Goal: Task Accomplishment & Management: Manage account settings

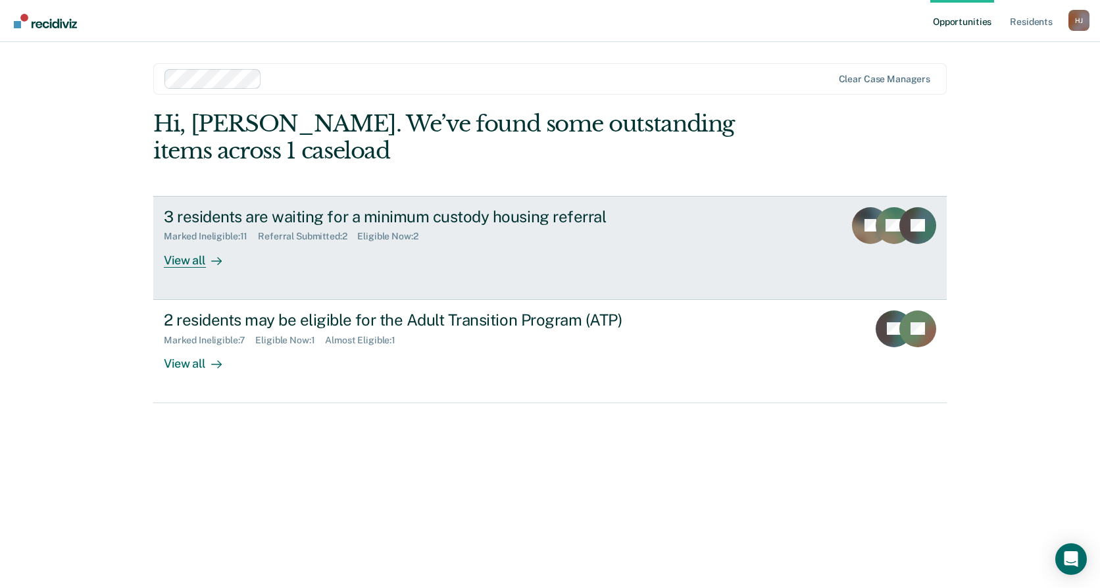
click at [435, 236] on div "Marked Ineligible : 11 Referral Submitted : 2 Eligible Now : 2" at bounding box center [395, 234] width 462 height 16
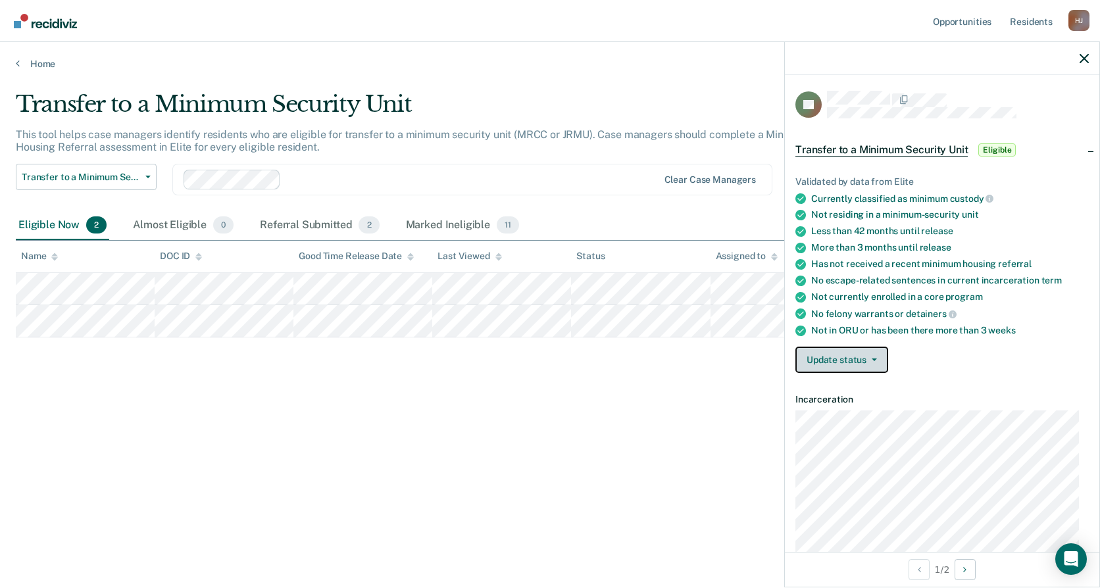
click at [844, 361] on button "Update status" at bounding box center [842, 360] width 93 height 26
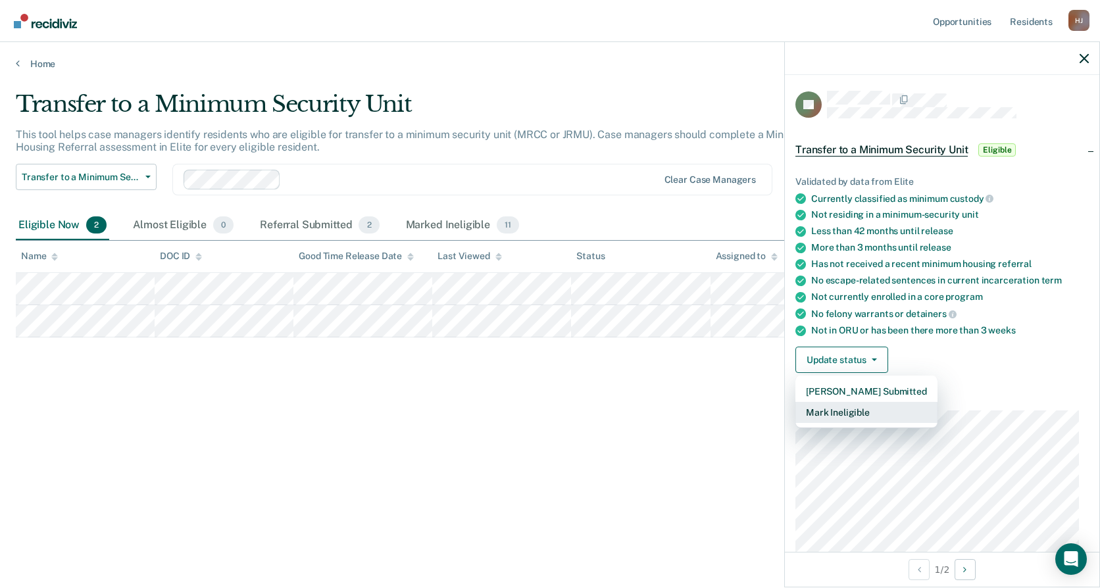
click at [891, 410] on button "Mark Ineligible" at bounding box center [867, 412] width 142 height 21
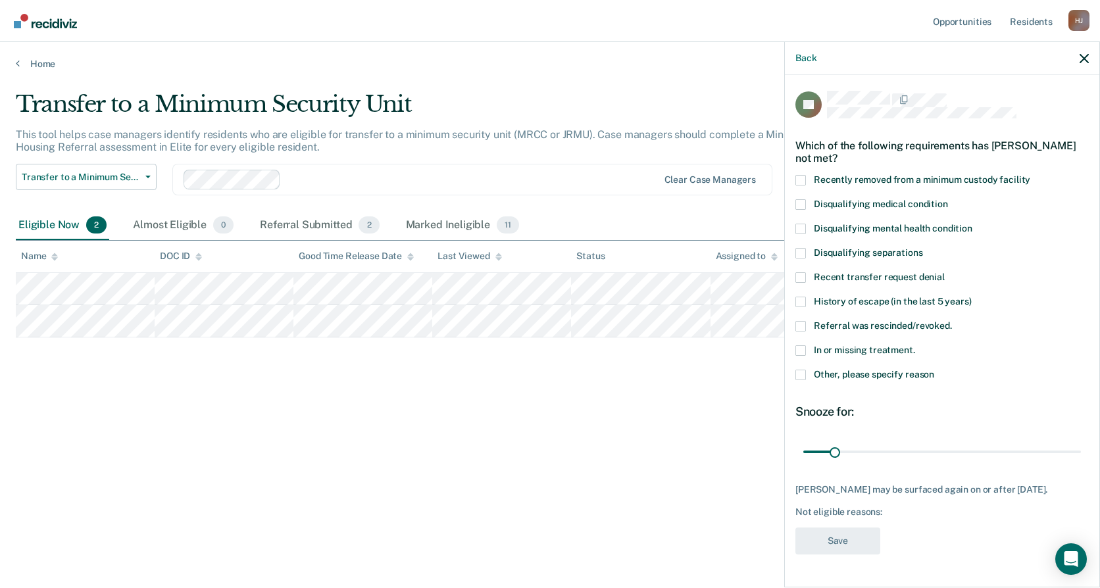
click at [812, 380] on label "Other, please specify reason" at bounding box center [942, 377] width 293 height 14
click at [934, 370] on input "Other, please specify reason" at bounding box center [934, 370] width 0 height 0
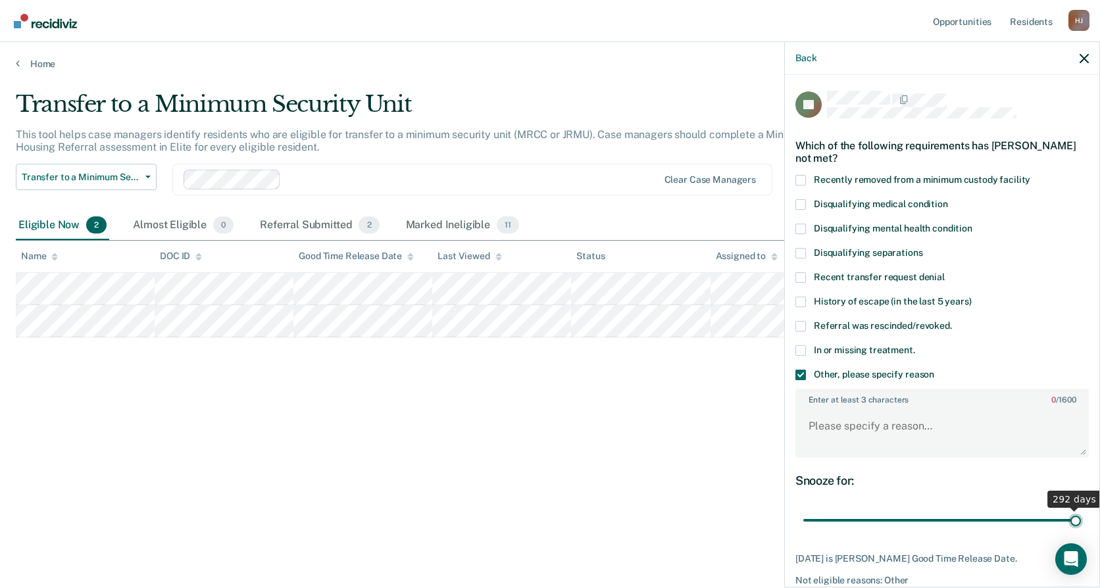
drag, startPoint x: 830, startPoint y: 524, endPoint x: 1200, endPoint y: 521, distance: 370.5
type input "292"
click at [1081, 521] on input "range" at bounding box center [942, 520] width 278 height 23
click at [922, 425] on textarea "Enter at least 3 characters 0 / 1600" at bounding box center [942, 432] width 291 height 49
click at [930, 443] on textarea "Enter at least 3 characters 0 / 1600" at bounding box center [942, 432] width 291 height 49
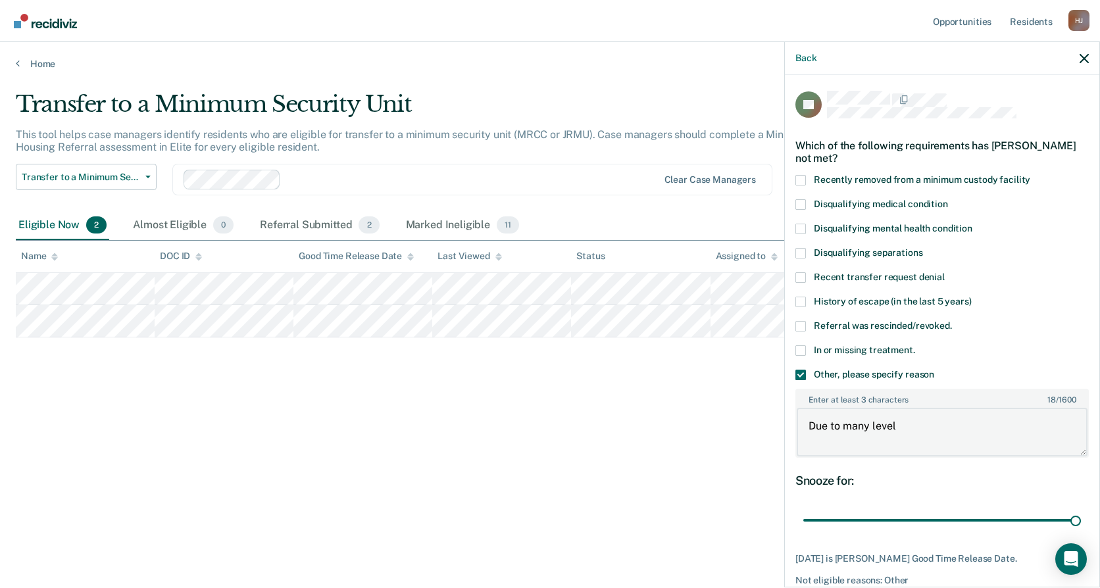
click at [928, 428] on textarea "Due to many level" at bounding box center [942, 432] width 291 height 49
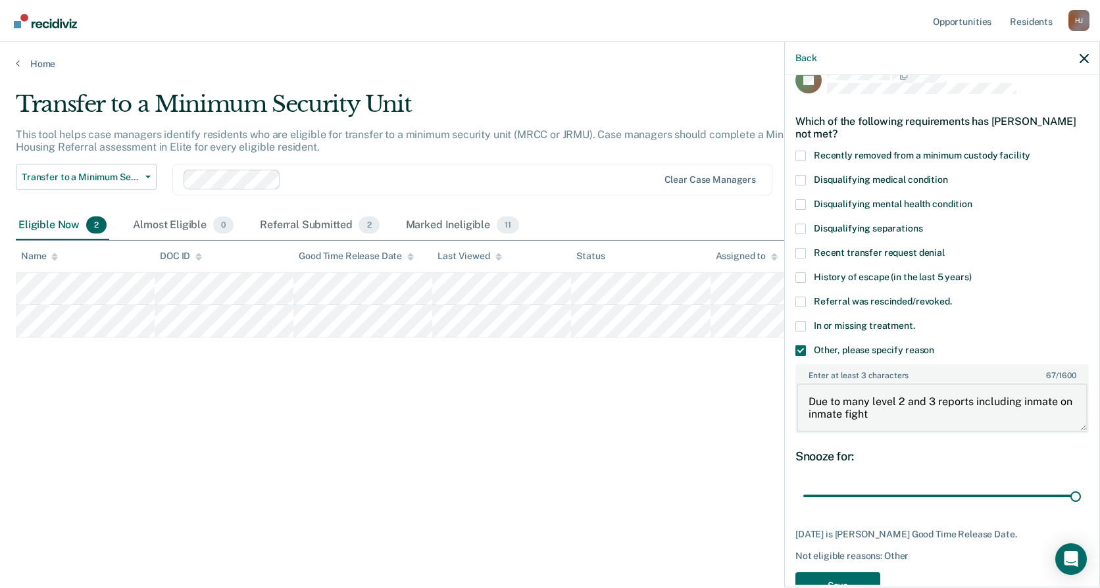
scroll to position [61, 0]
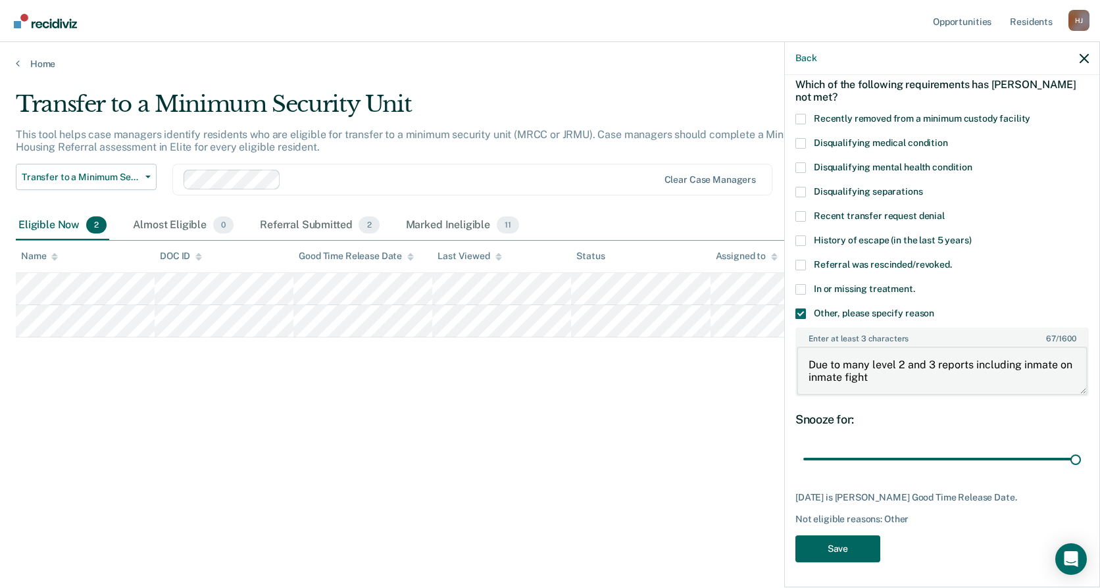
type textarea "Due to many level 2 and 3 reports including inmate on inmate fight"
click at [871, 556] on button "Save" at bounding box center [838, 549] width 85 height 27
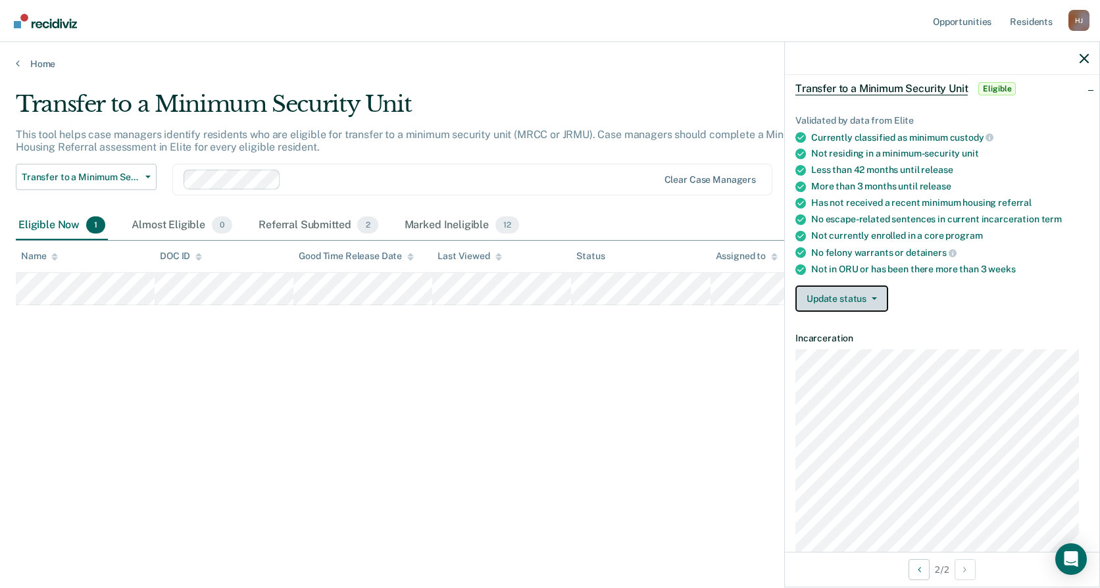
click at [848, 301] on button "Update status" at bounding box center [842, 299] width 93 height 26
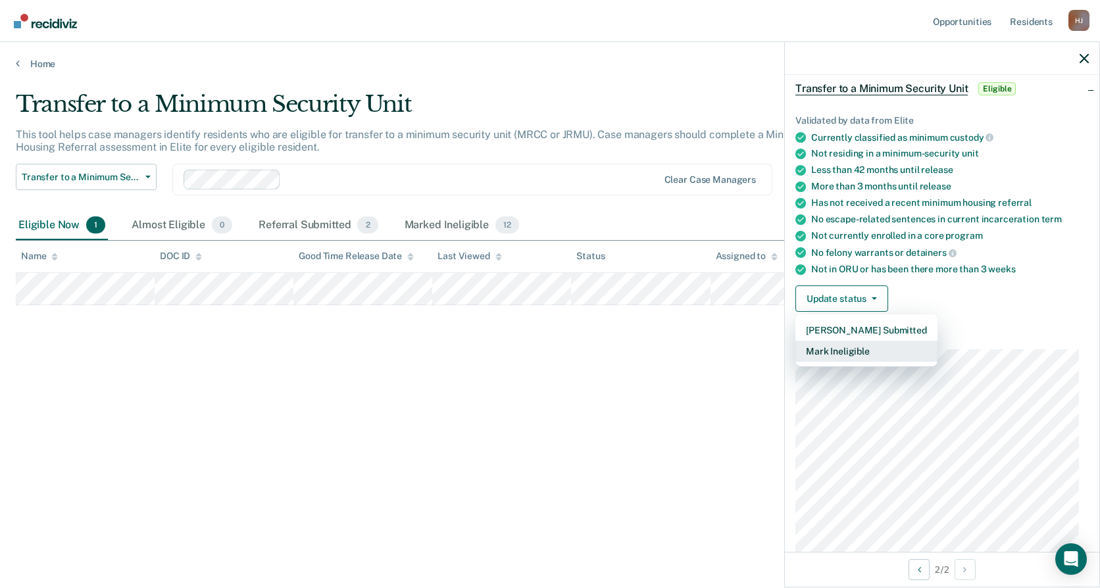
click at [878, 353] on button "Mark Ineligible" at bounding box center [867, 351] width 142 height 21
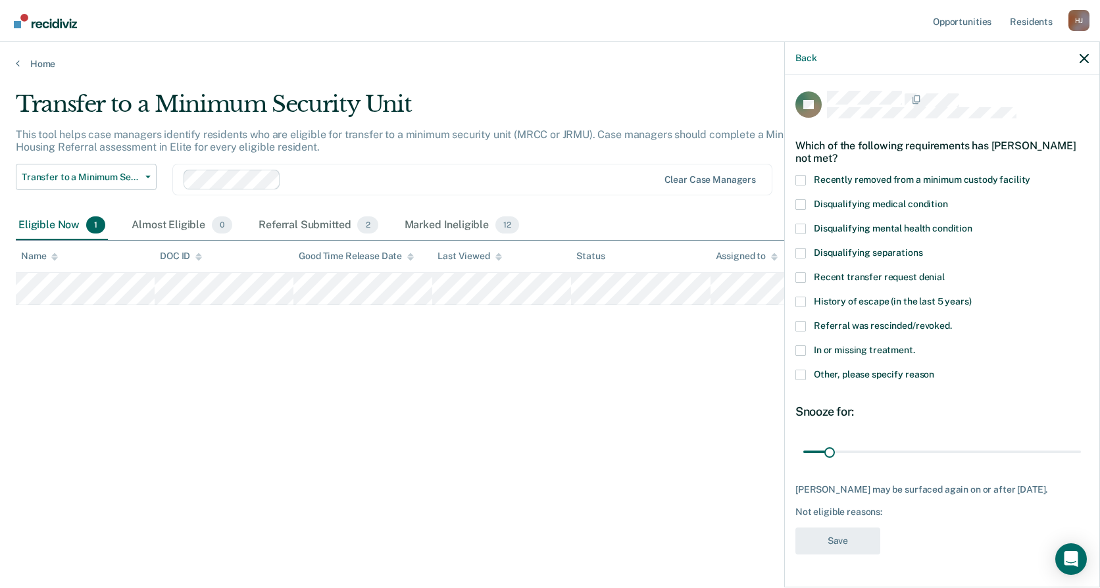
click at [880, 375] on span "Other, please specify reason" at bounding box center [874, 374] width 120 height 11
click at [934, 370] on input "Other, please specify reason" at bounding box center [934, 370] width 0 height 0
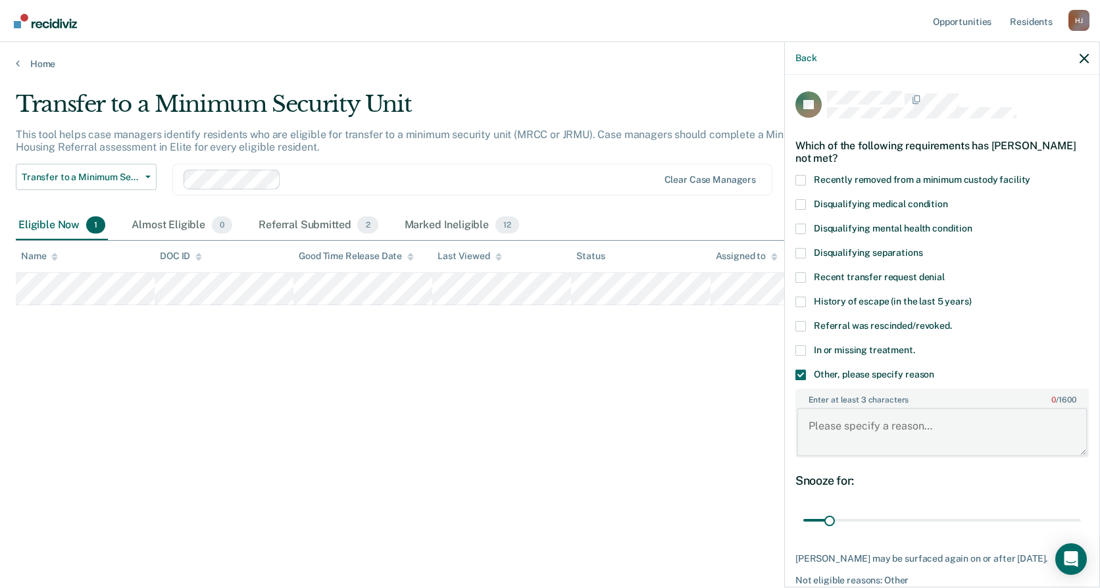
click at [855, 422] on textarea "Enter at least 3 characters 0 / 1600" at bounding box center [942, 432] width 291 height 49
type textarea "W"
drag, startPoint x: 989, startPoint y: 445, endPoint x: 907, endPoint y: 446, distance: 82.3
click at [907, 446] on textarea "Due to bad behavior in [GEOGRAPHIC_DATA]. It was determined [DATE] if he displa…" at bounding box center [942, 432] width 291 height 49
click at [1017, 438] on textarea "Due to bad behavior in [GEOGRAPHIC_DATA]. It was determined [DATE] if he displa…" at bounding box center [942, 432] width 291 height 49
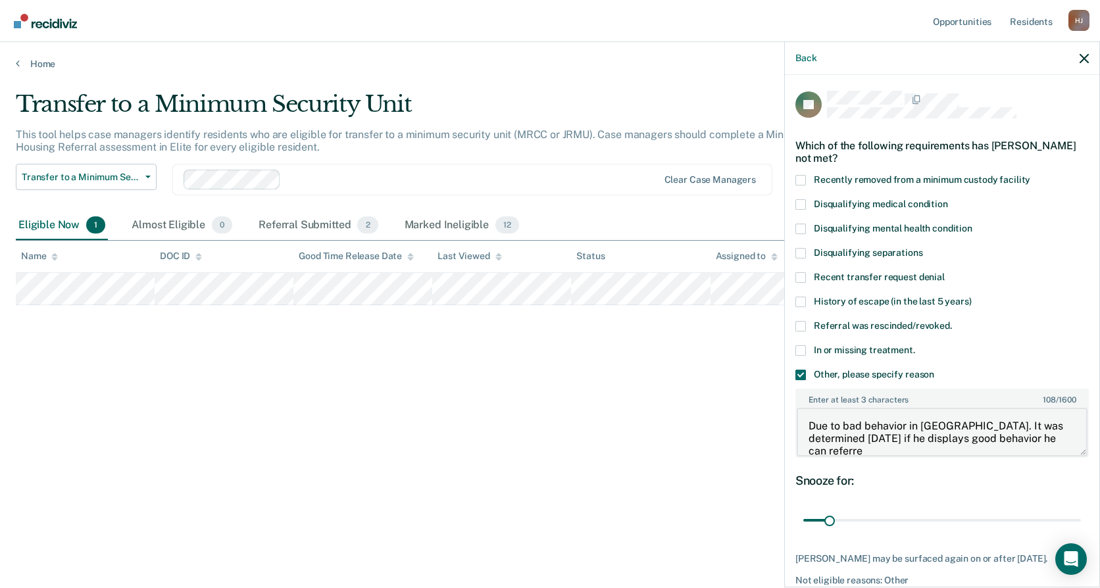
scroll to position [2, 0]
click at [1044, 442] on textarea "Due to bad behavior in [GEOGRAPHIC_DATA]. It was determined [DATE] if he displa…" at bounding box center [942, 432] width 291 height 49
click at [1010, 449] on textarea "Due to bad behavior in [GEOGRAPHIC_DATA]. It was determined [DATE] if he displa…" at bounding box center [942, 432] width 291 height 49
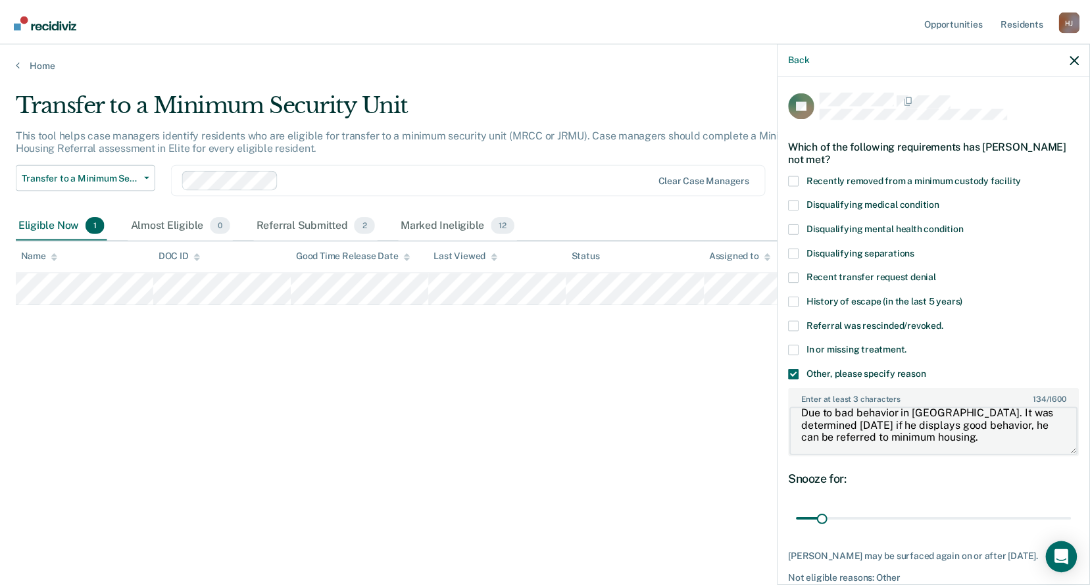
scroll to position [61, 0]
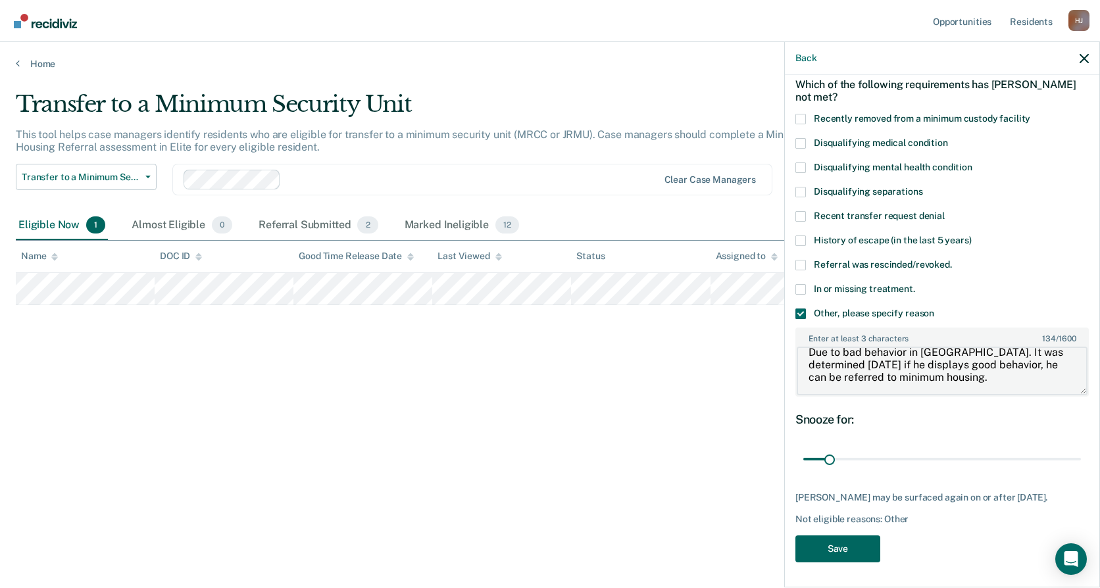
type textarea "Due to bad behavior in [GEOGRAPHIC_DATA]. It was determined [DATE] if he displa…"
click at [868, 545] on button "Save" at bounding box center [838, 549] width 85 height 27
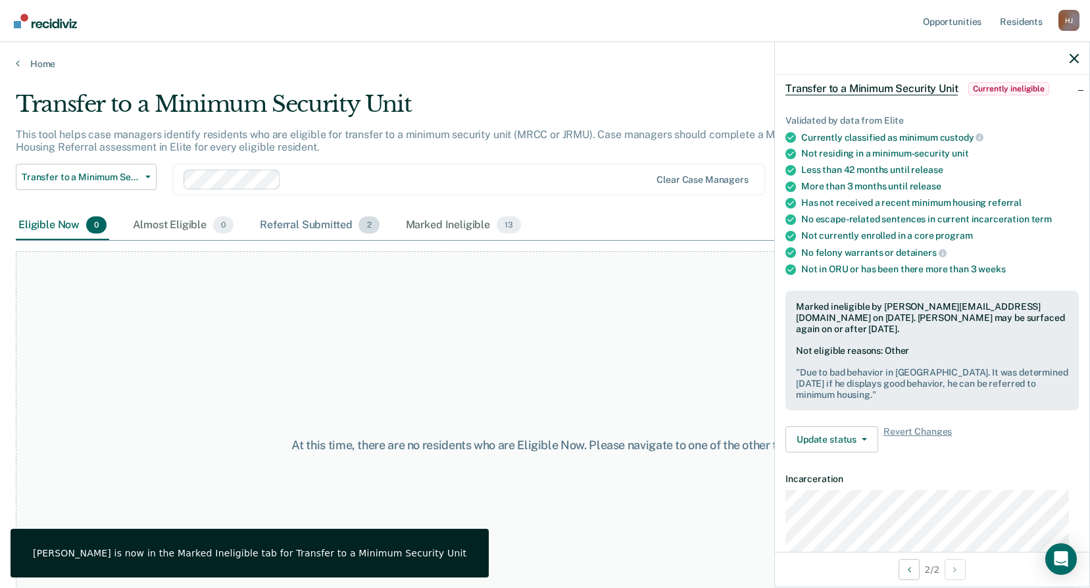
click at [282, 220] on div "Referral Submitted 2" at bounding box center [319, 225] width 124 height 29
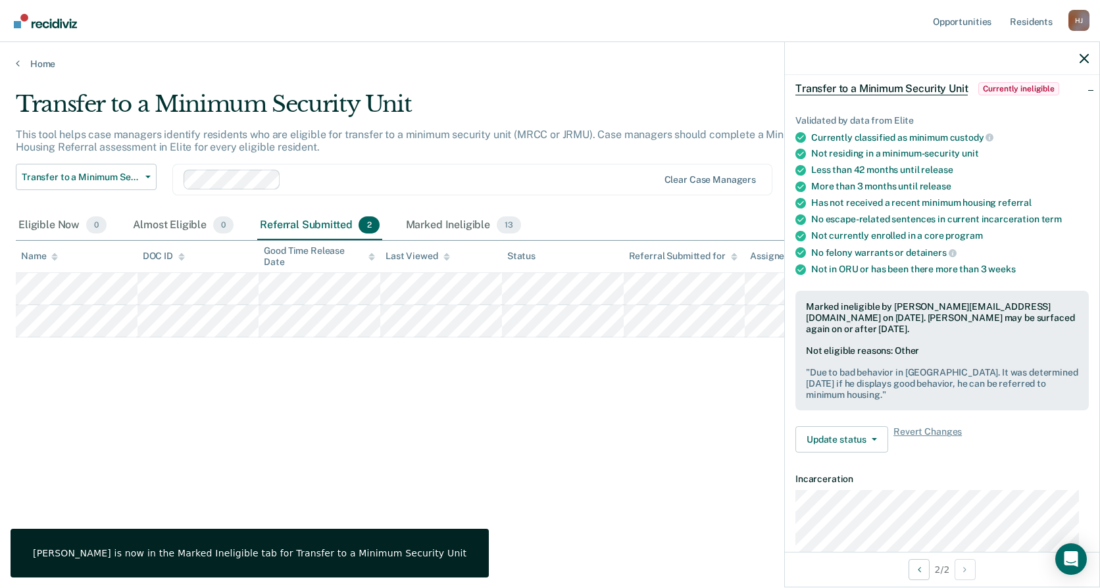
click at [1079, 61] on div at bounding box center [942, 58] width 315 height 33
click at [1087, 56] on icon "button" at bounding box center [1084, 58] width 9 height 9
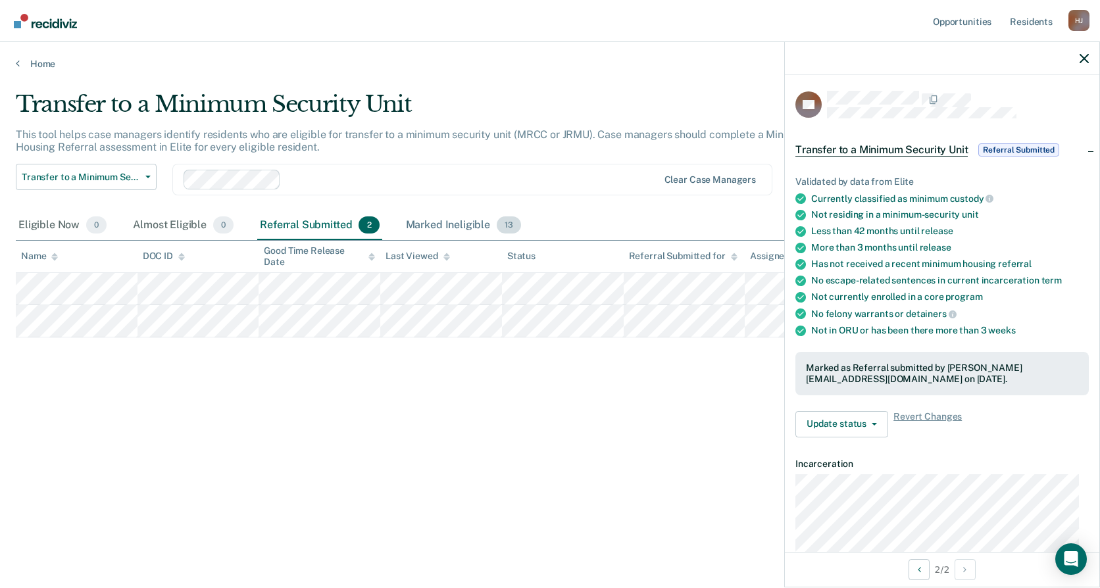
click at [442, 230] on div "Marked Ineligible 13" at bounding box center [463, 225] width 120 height 29
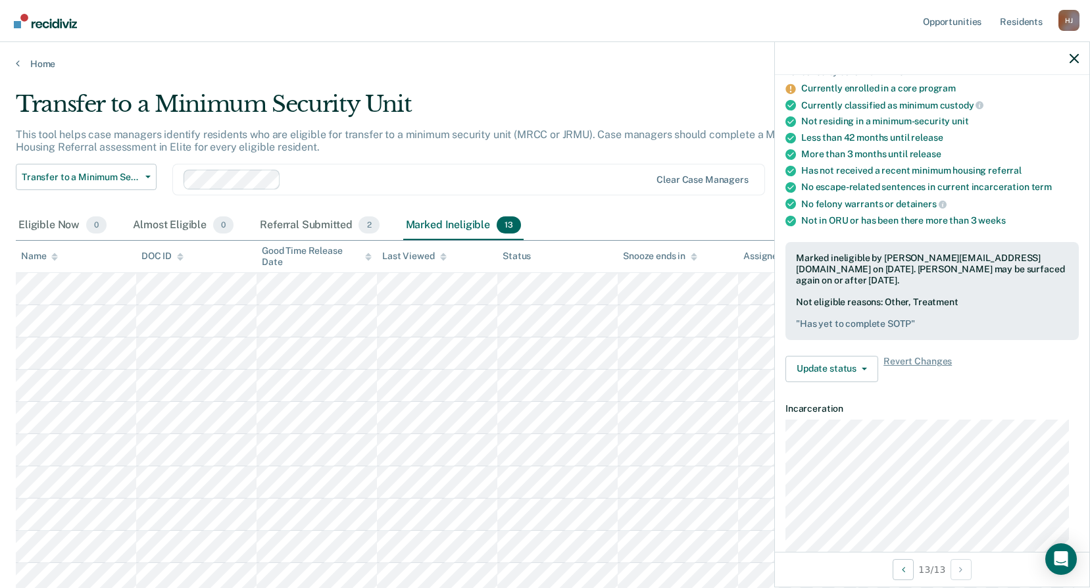
scroll to position [197, 0]
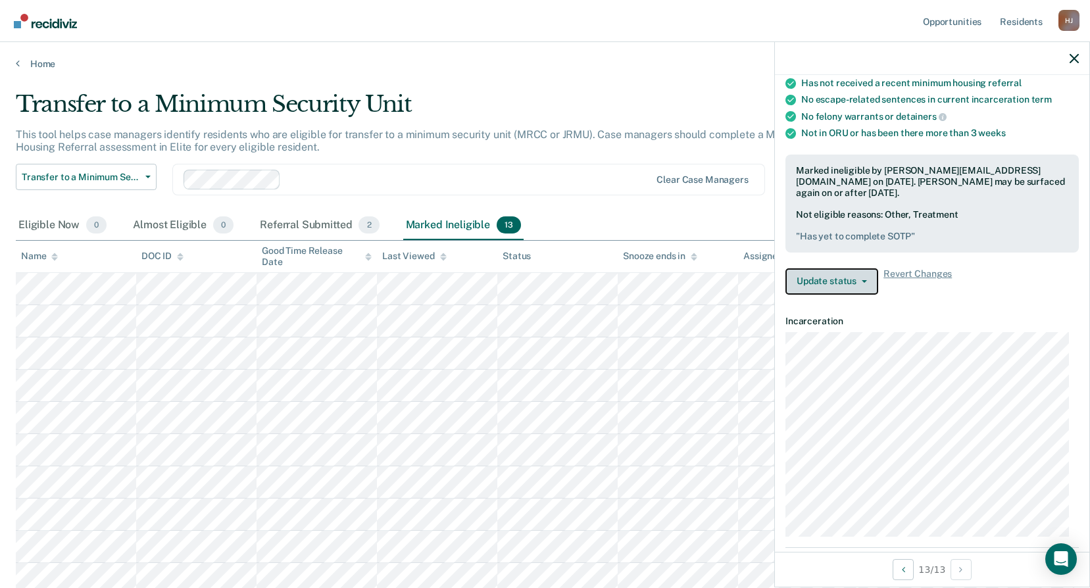
click at [857, 284] on button "Update status" at bounding box center [832, 281] width 93 height 26
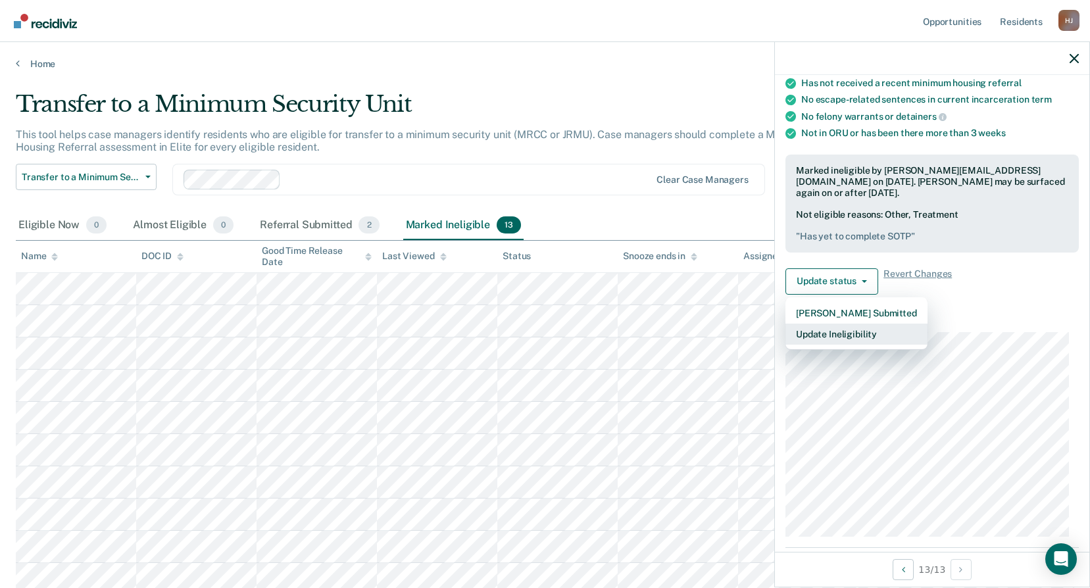
click at [882, 342] on button "Update Ineligibility" at bounding box center [857, 334] width 142 height 21
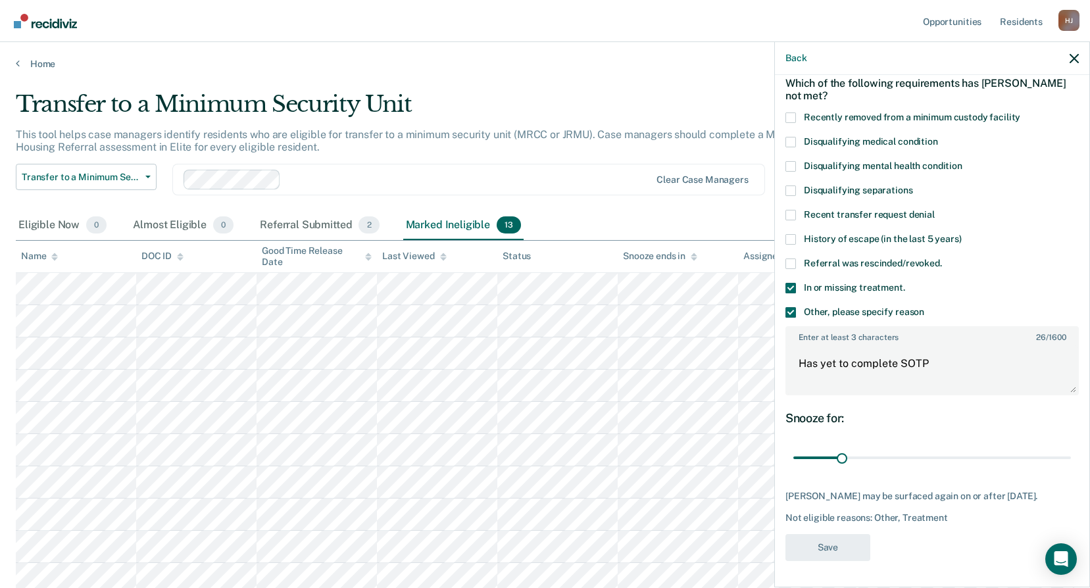
scroll to position [72, 0]
click at [787, 283] on span at bounding box center [791, 288] width 11 height 11
click at [905, 283] on input "In or missing treatment." at bounding box center [905, 283] width 0 height 0
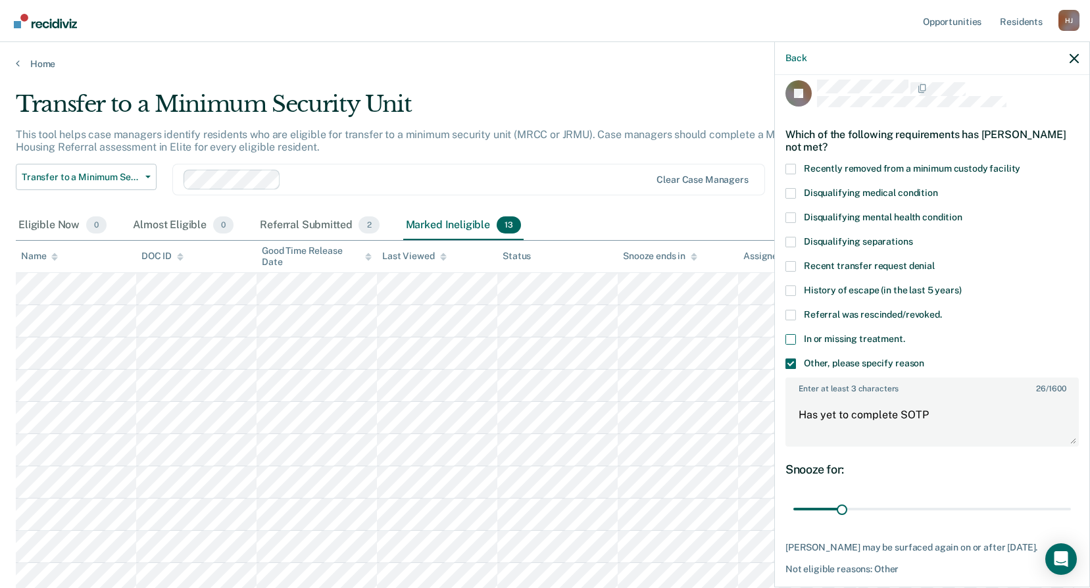
scroll to position [0, 0]
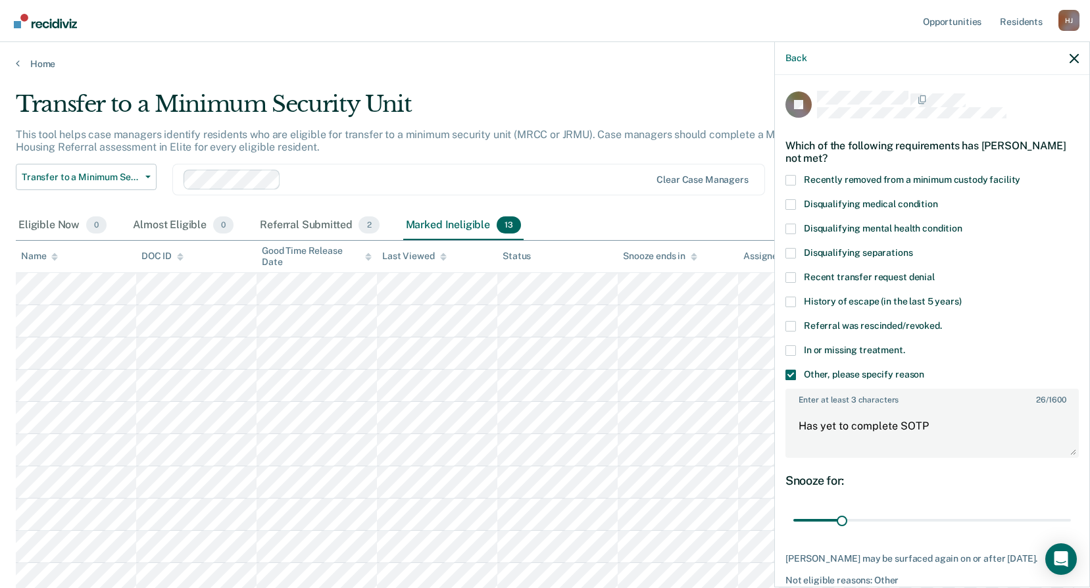
click at [780, 351] on div "JB Which of the following requirements has [PERSON_NAME] not met? Recently remo…" at bounding box center [932, 330] width 315 height 510
click at [788, 346] on span at bounding box center [791, 350] width 11 height 11
click at [905, 345] on input "In or missing treatment." at bounding box center [905, 345] width 0 height 0
click at [956, 433] on textarea "Has yet to complete SOTP" at bounding box center [932, 432] width 291 height 49
type textarea "H"
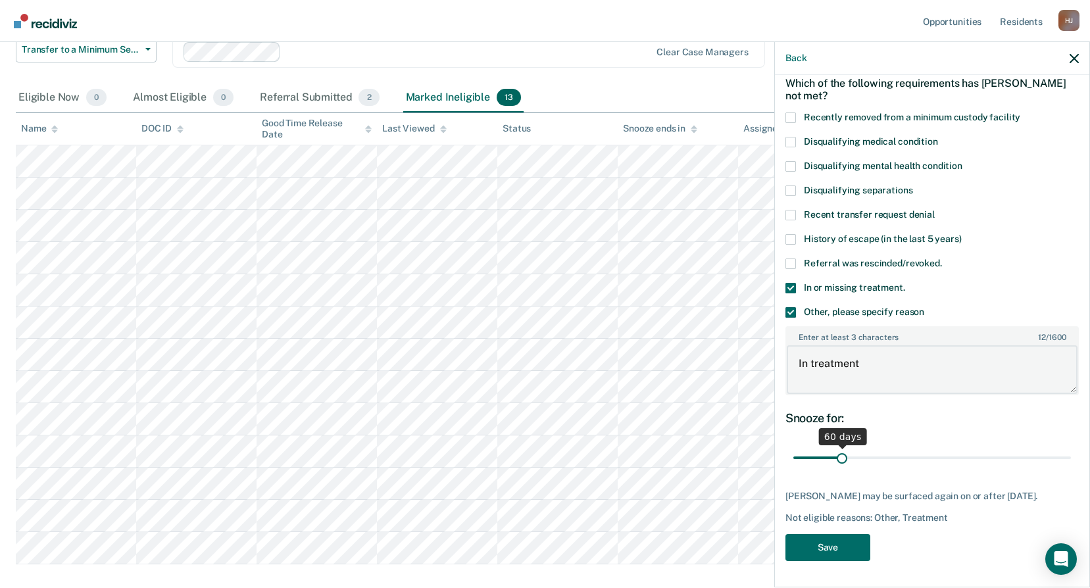
scroll to position [199, 0]
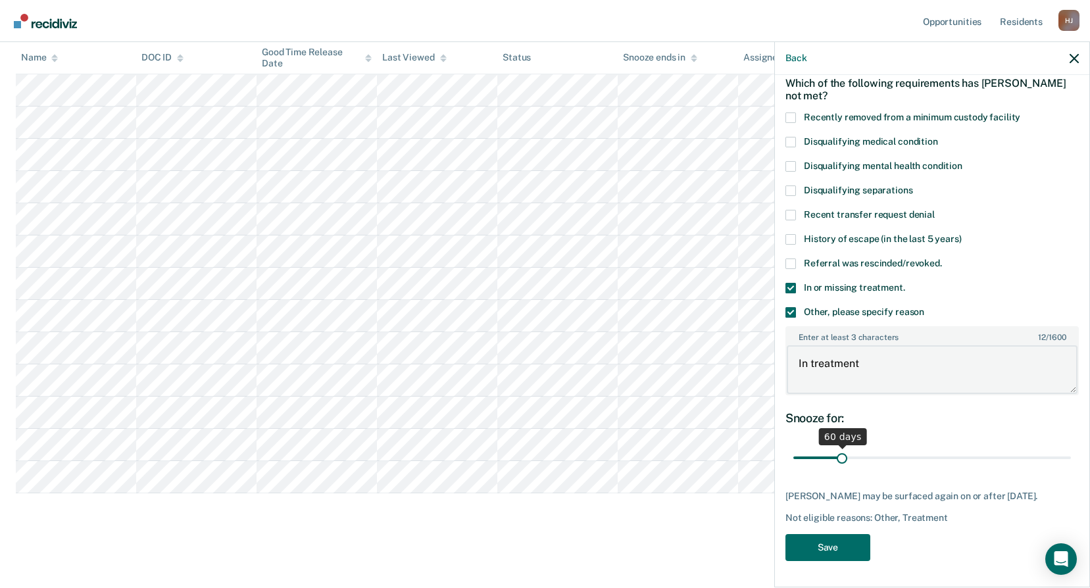
type textarea "In treatment"
drag, startPoint x: 840, startPoint y: 453, endPoint x: 1167, endPoint y: 475, distance: 327.8
type input "365"
click at [1071, 470] on input "range" at bounding box center [933, 458] width 278 height 23
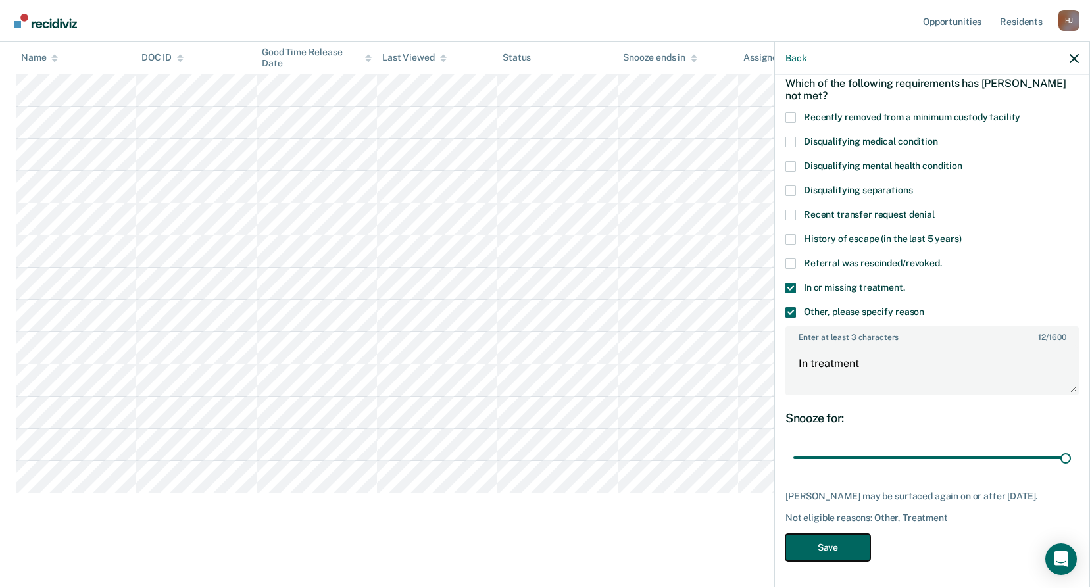
click at [829, 556] on button "Save" at bounding box center [828, 547] width 85 height 27
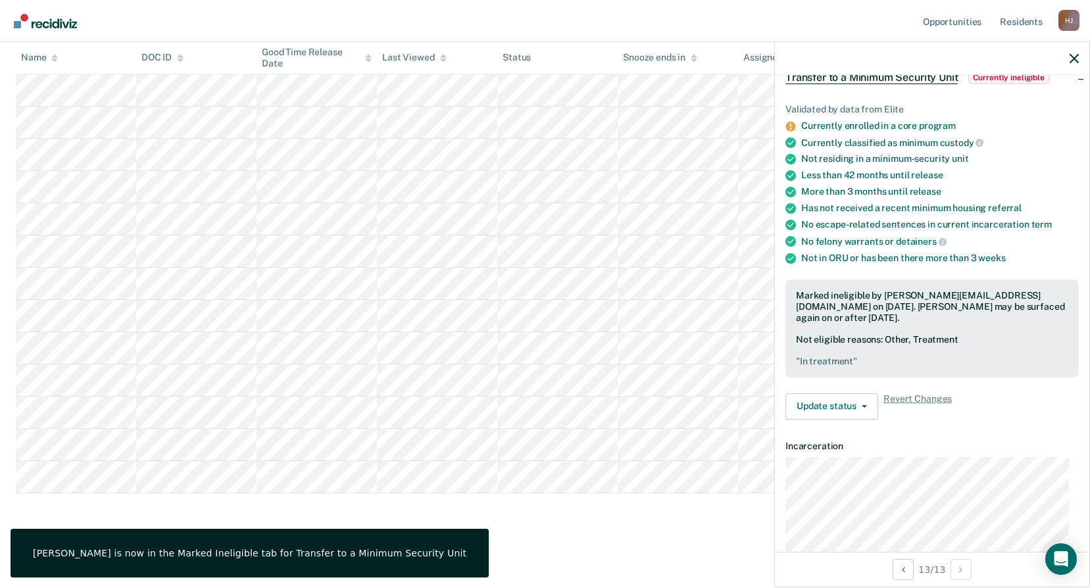
click at [1083, 64] on div at bounding box center [932, 58] width 315 height 33
click at [1077, 64] on div at bounding box center [932, 58] width 315 height 33
click at [1077, 62] on icon "button" at bounding box center [1074, 58] width 9 height 9
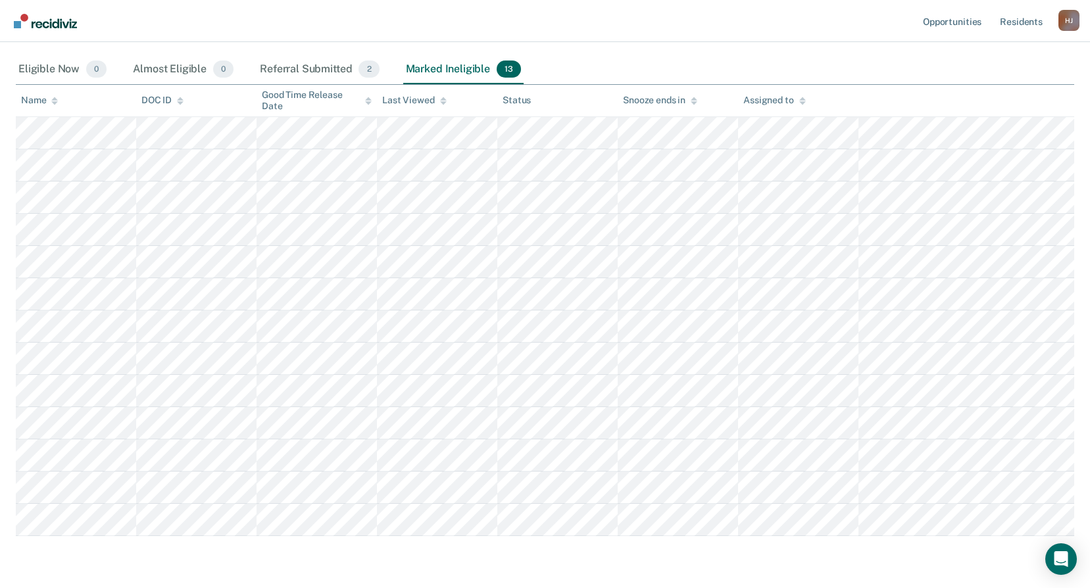
scroll to position [133, 0]
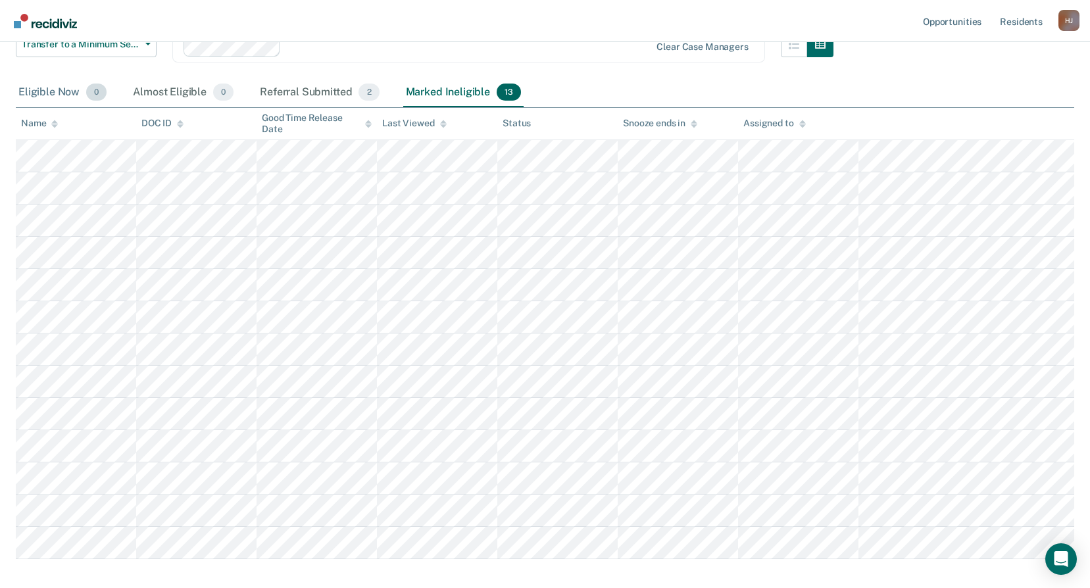
click at [53, 91] on div "Eligible Now 0" at bounding box center [62, 92] width 93 height 29
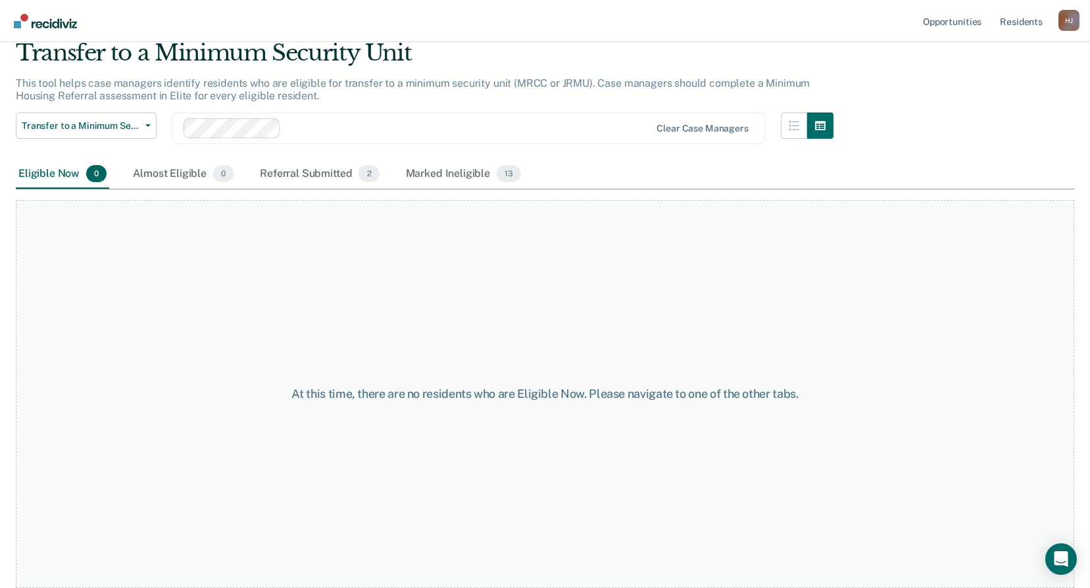
scroll to position [51, 0]
click at [172, 174] on div "Almost Eligible 0" at bounding box center [183, 174] width 106 height 29
click at [281, 168] on div "Referral Submitted 2" at bounding box center [319, 174] width 124 height 29
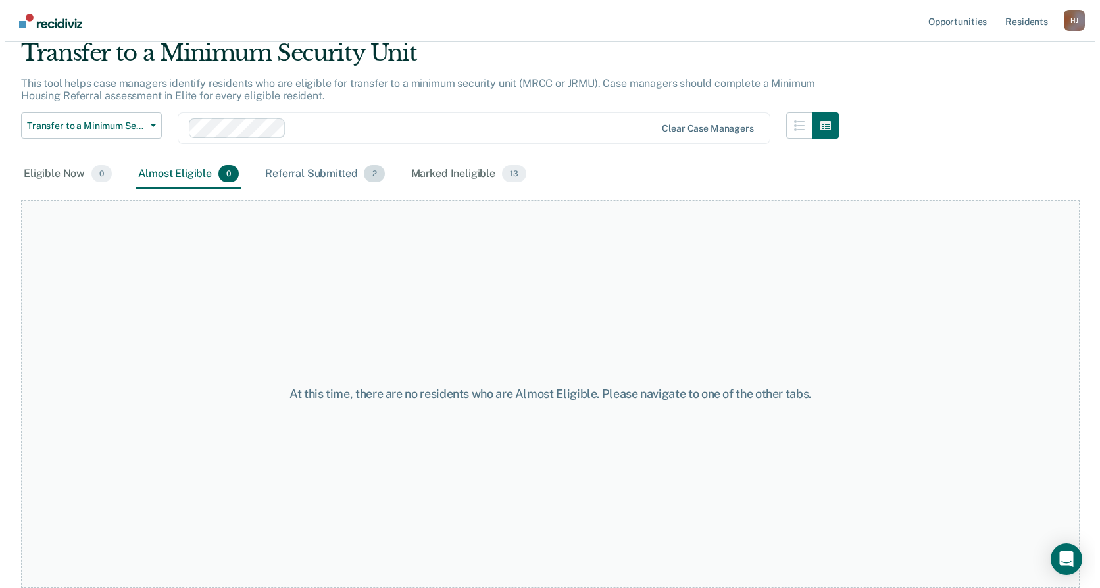
scroll to position [0, 0]
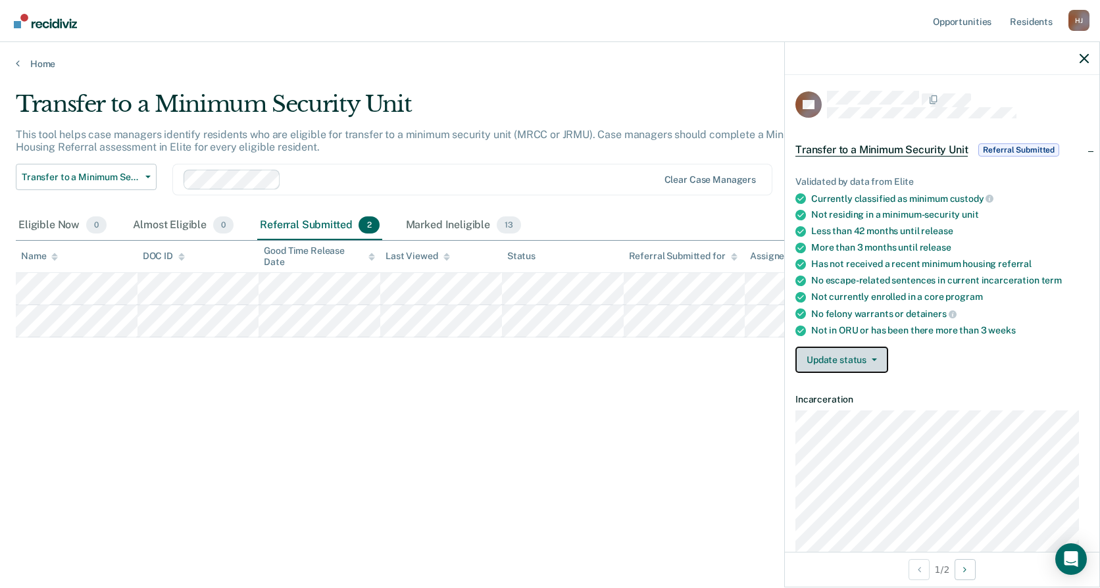
click at [877, 357] on button "Update status" at bounding box center [842, 360] width 93 height 26
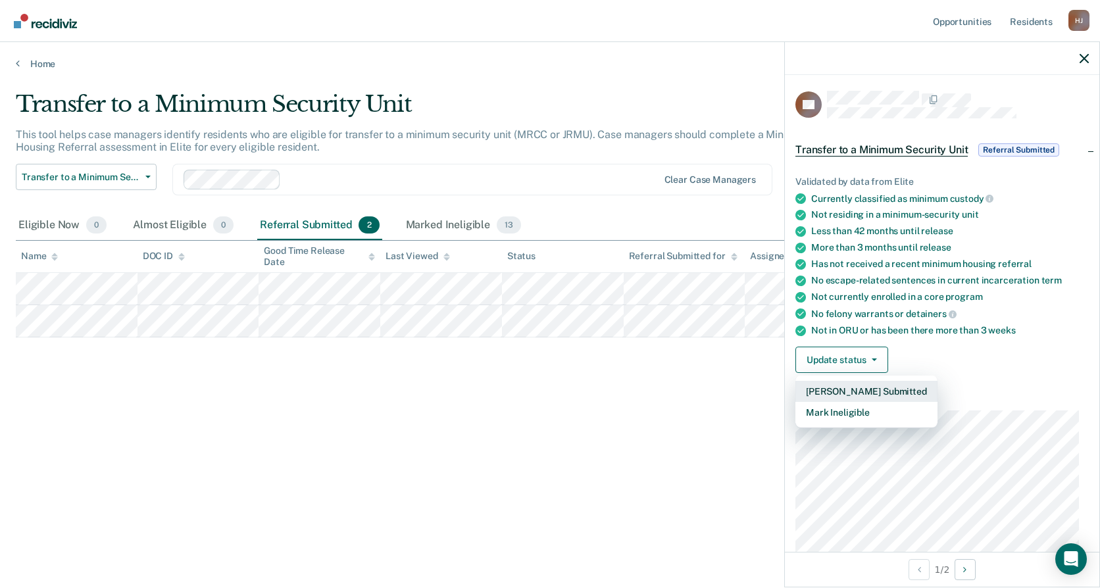
click at [880, 390] on button "[PERSON_NAME] Submitted" at bounding box center [867, 391] width 142 height 21
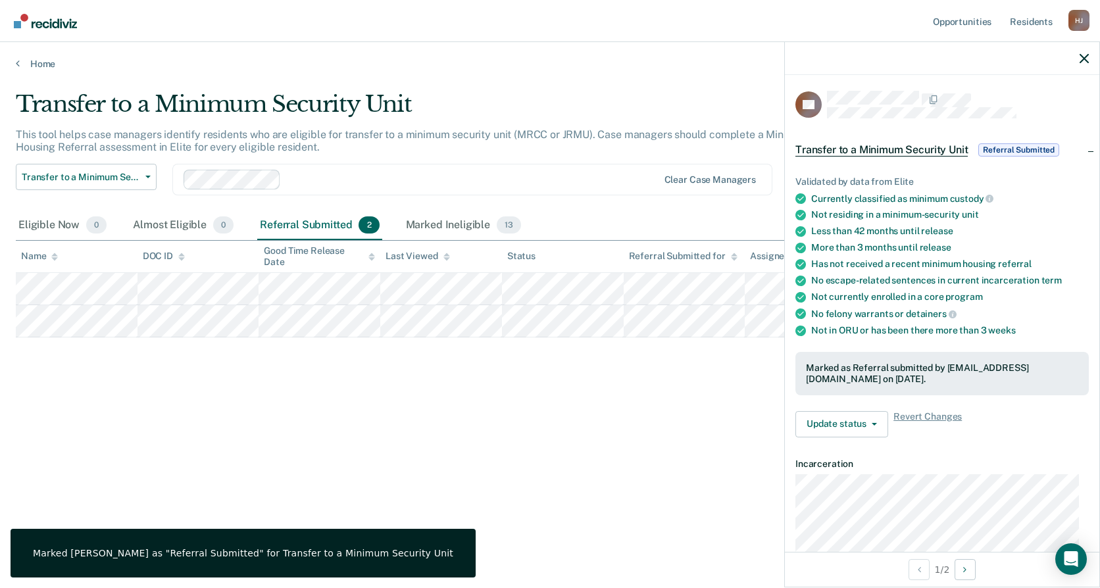
click at [646, 440] on div "Transfer to a Minimum Security Unit This tool helps case managers identify resi…" at bounding box center [550, 290] width 1069 height 399
click at [1084, 57] on icon "button" at bounding box center [1084, 58] width 9 height 9
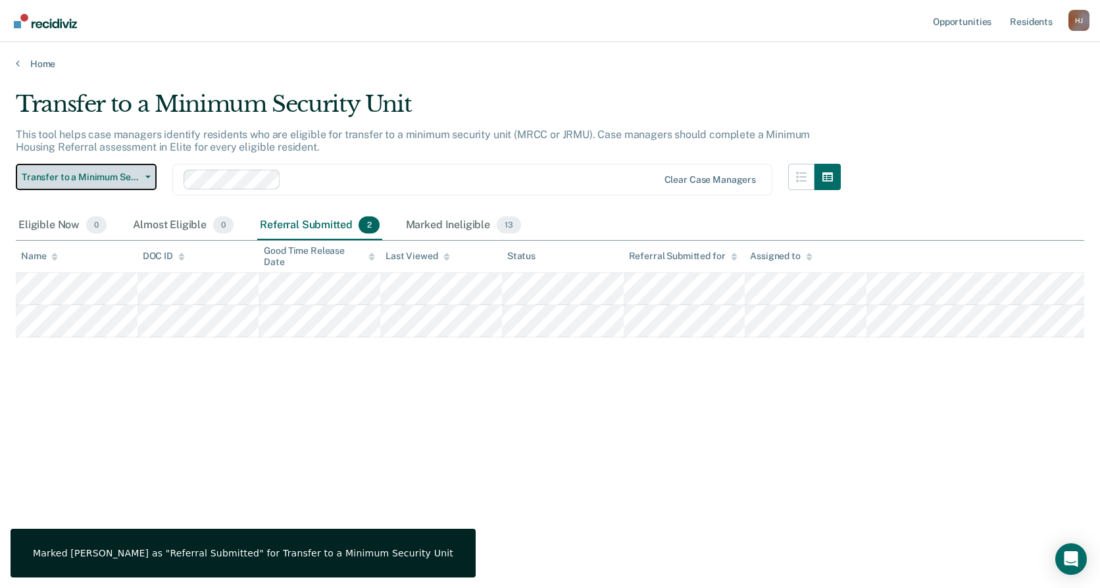
click at [80, 182] on span "Transfer to a Minimum Security Unit" at bounding box center [81, 177] width 118 height 11
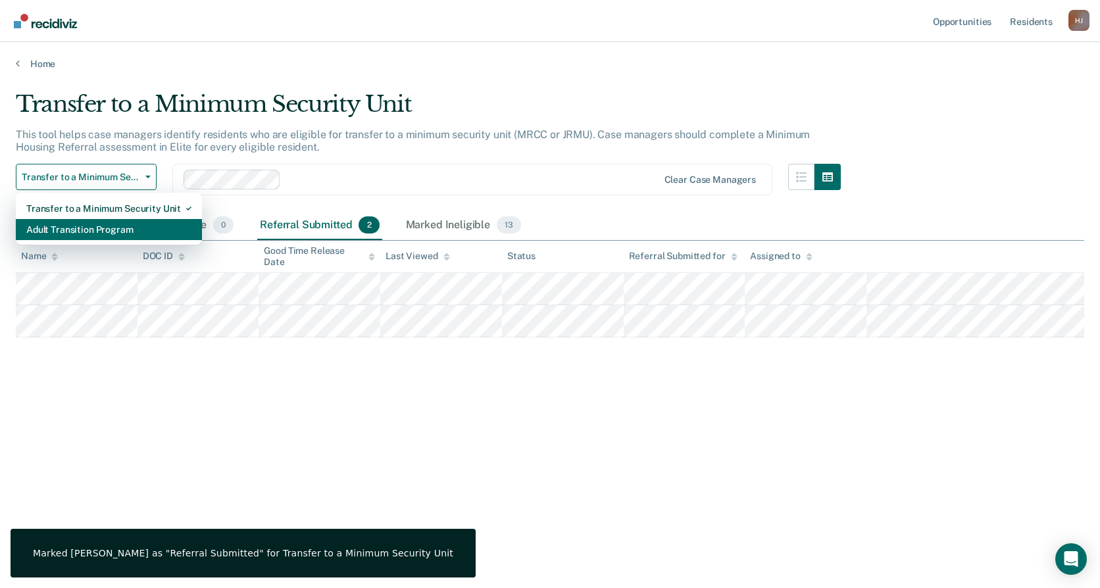
click at [120, 236] on div "Adult Transition Program" at bounding box center [108, 229] width 165 height 21
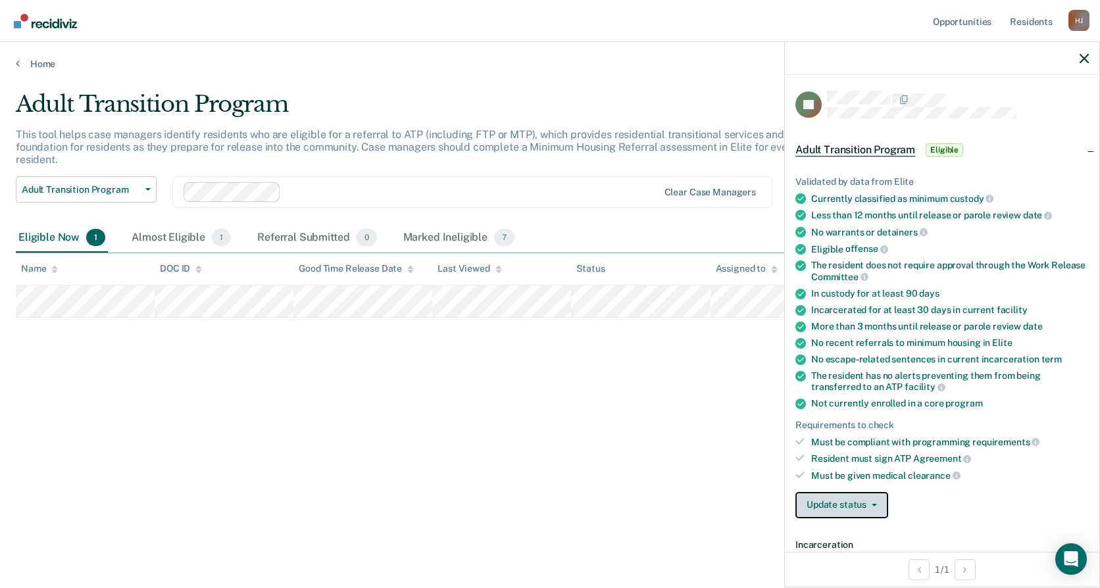
click at [875, 505] on icon "button" at bounding box center [874, 505] width 5 height 3
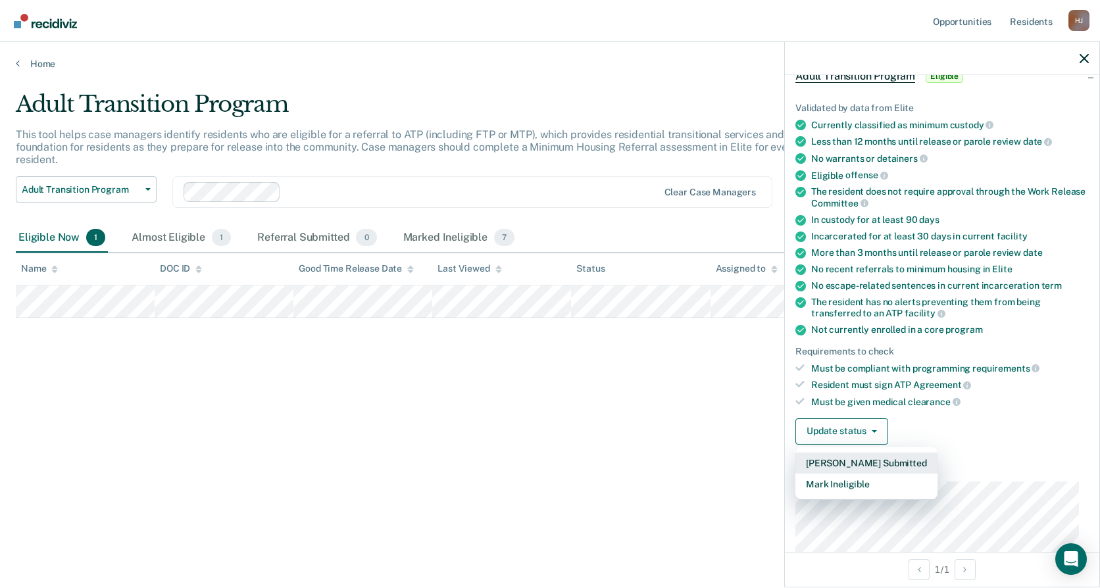
scroll to position [197, 0]
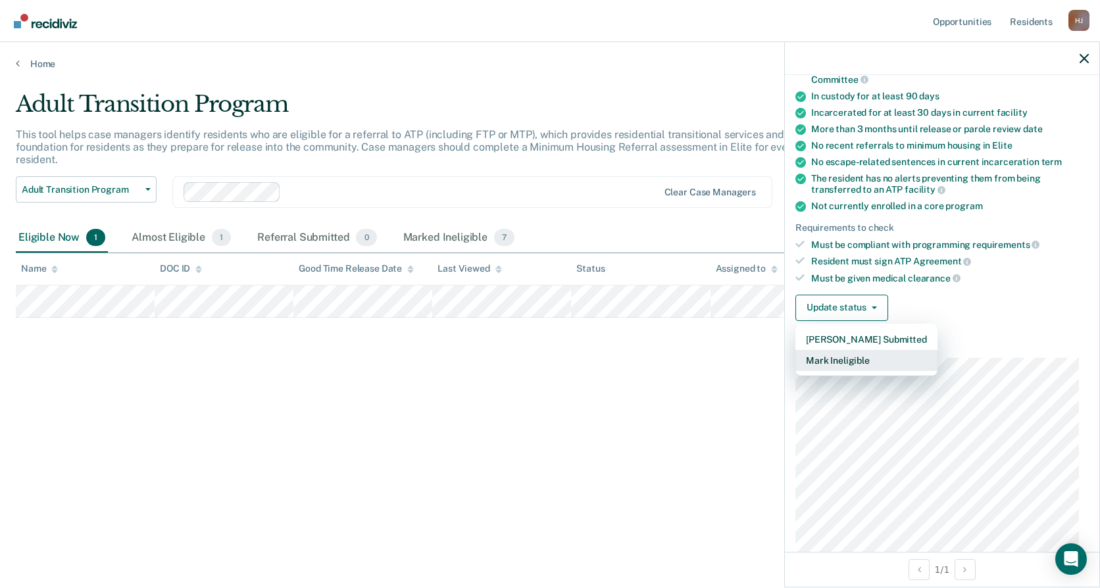
click at [855, 362] on button "Mark Ineligible" at bounding box center [867, 360] width 142 height 21
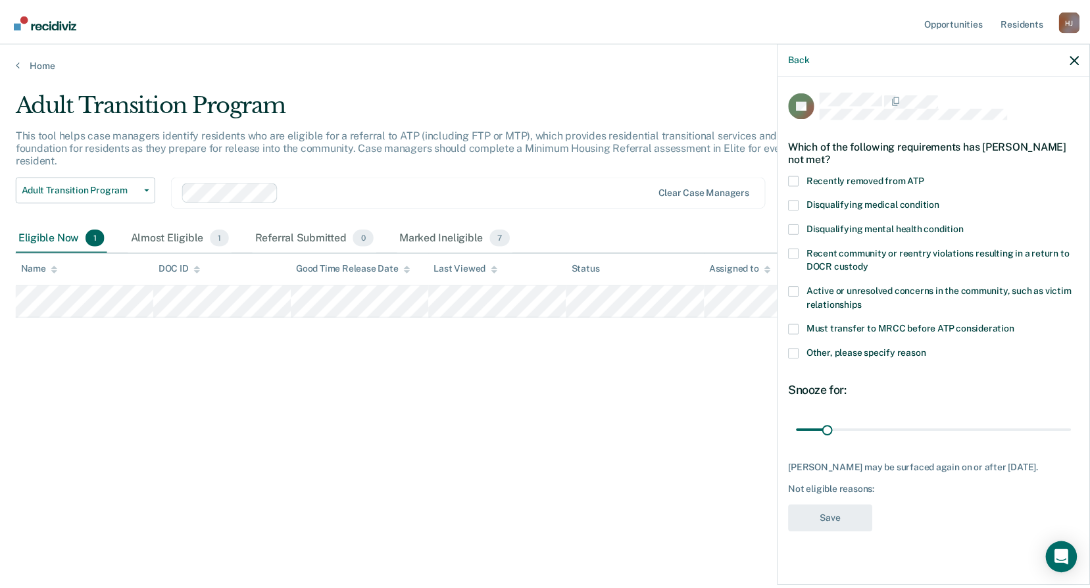
scroll to position [0, 0]
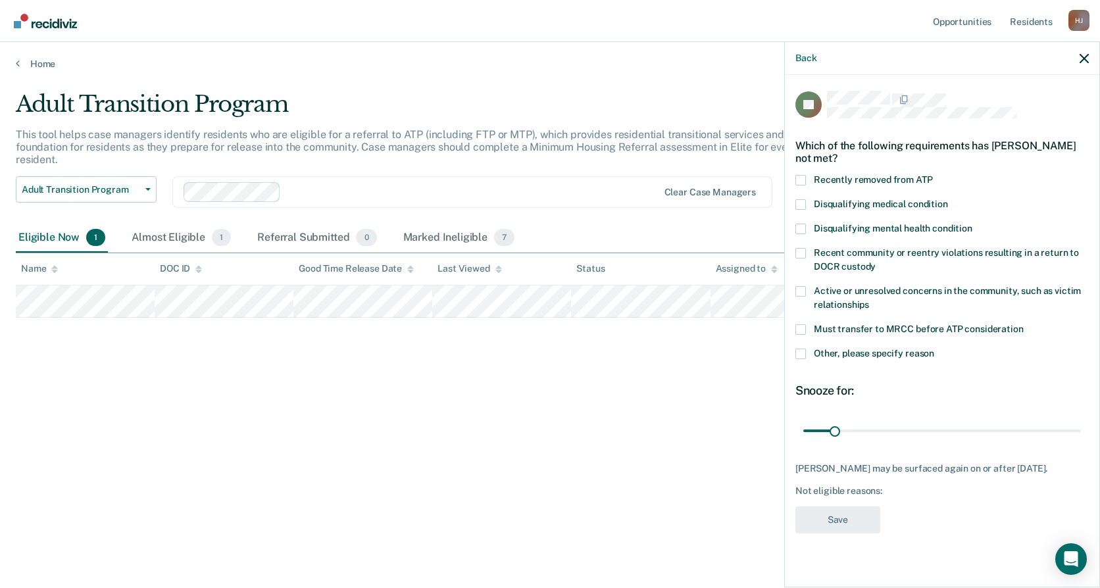
click at [826, 353] on span "Other, please specify reason" at bounding box center [874, 353] width 120 height 11
click at [934, 349] on input "Other, please specify reason" at bounding box center [934, 349] width 0 height 0
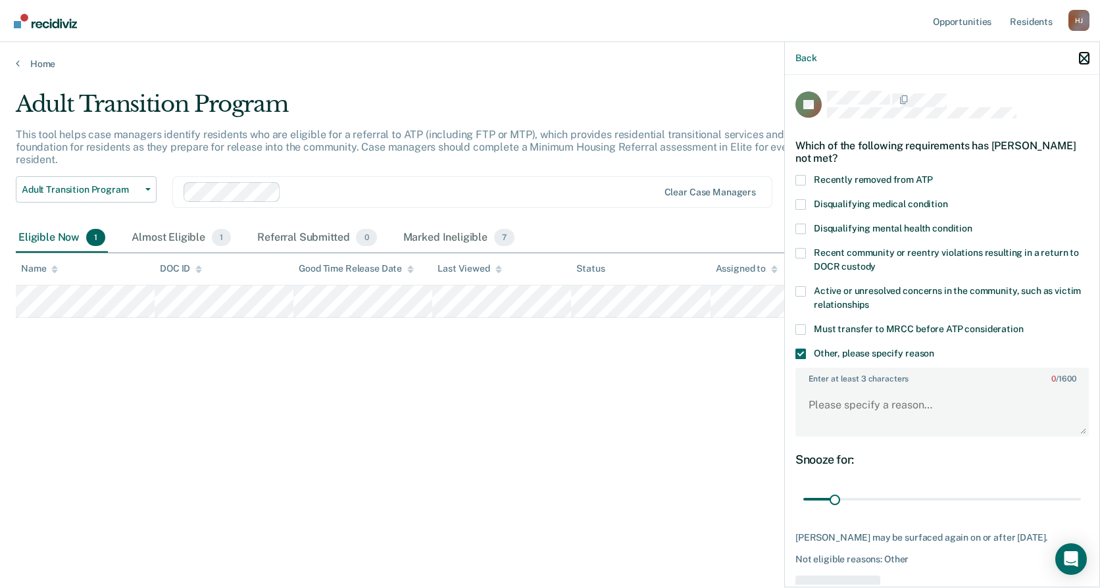
click at [1087, 57] on icon "button" at bounding box center [1084, 58] width 9 height 9
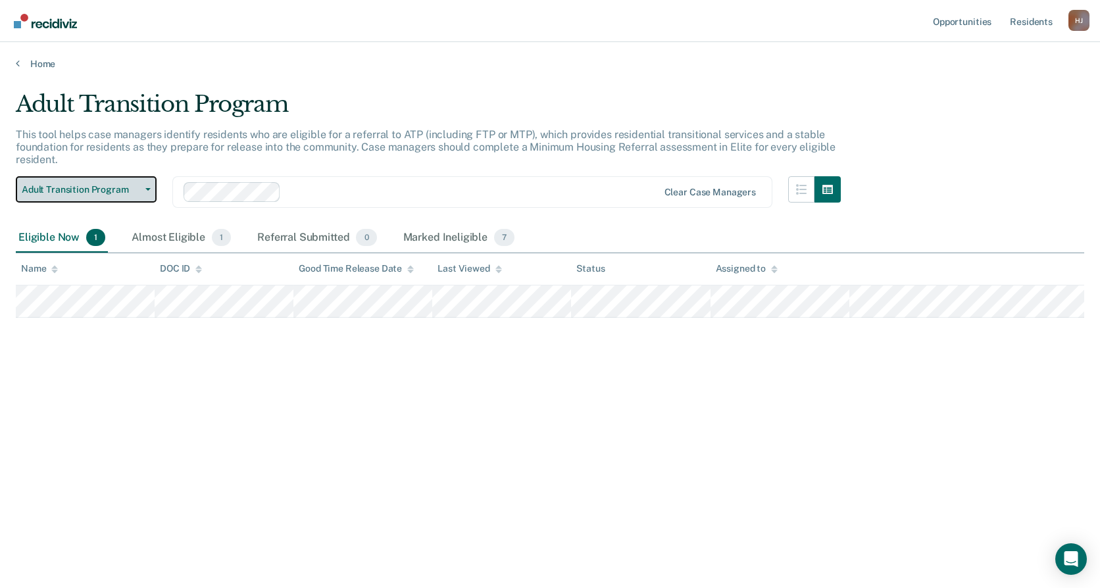
click at [105, 201] on button "Adult Transition Program" at bounding box center [86, 189] width 141 height 26
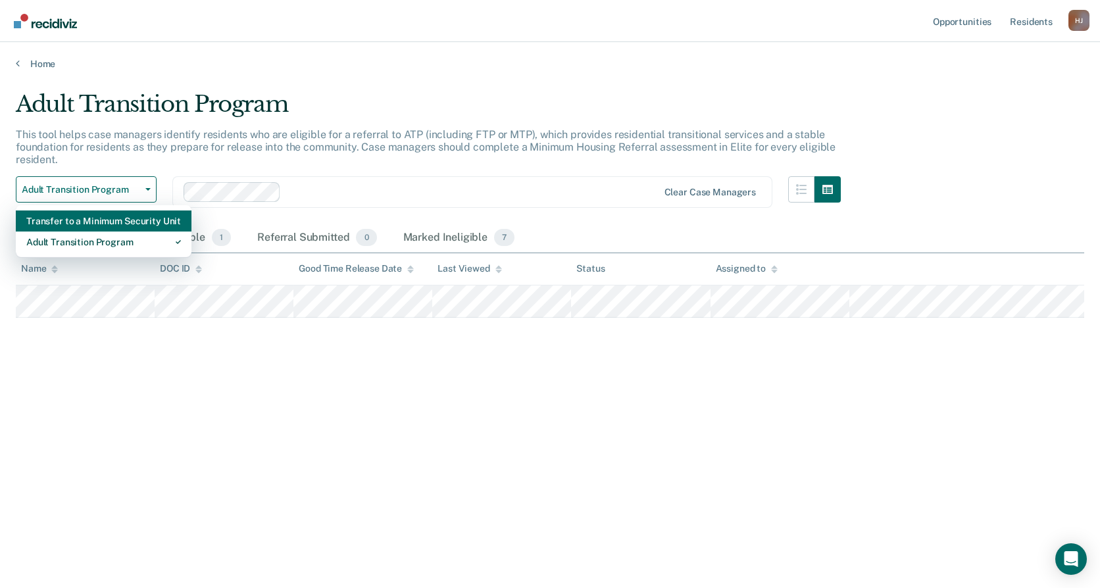
click at [112, 211] on div "Transfer to a Minimum Security Unit" at bounding box center [103, 221] width 155 height 21
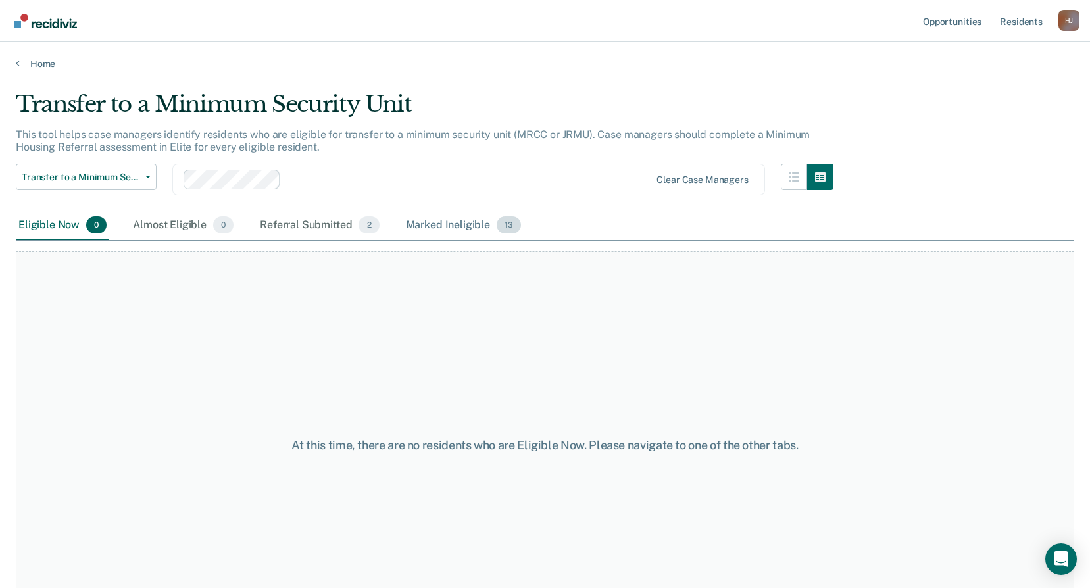
click at [437, 222] on div "Marked Ineligible 13" at bounding box center [463, 225] width 120 height 29
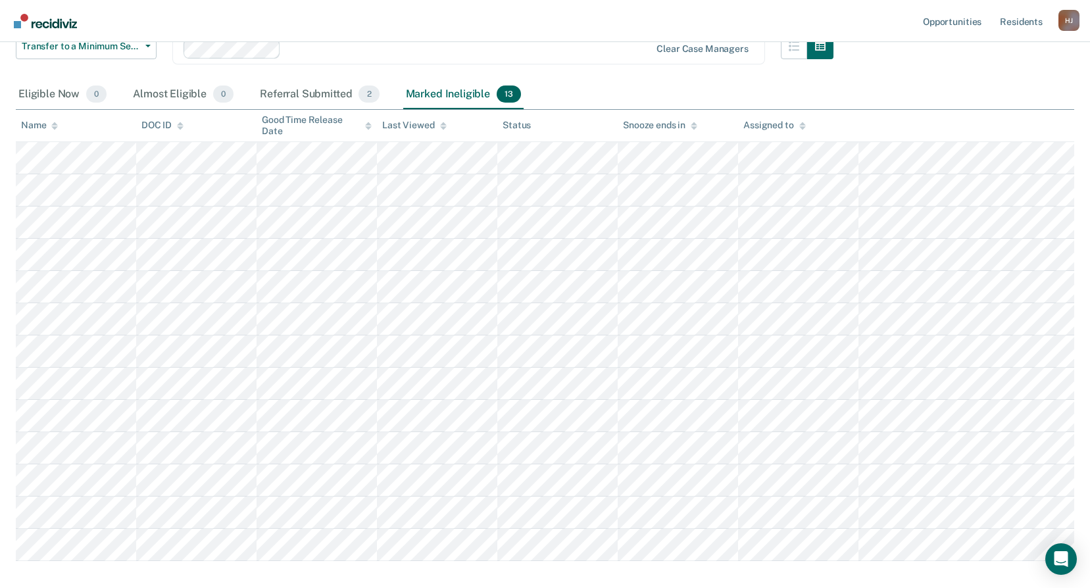
scroll to position [132, 0]
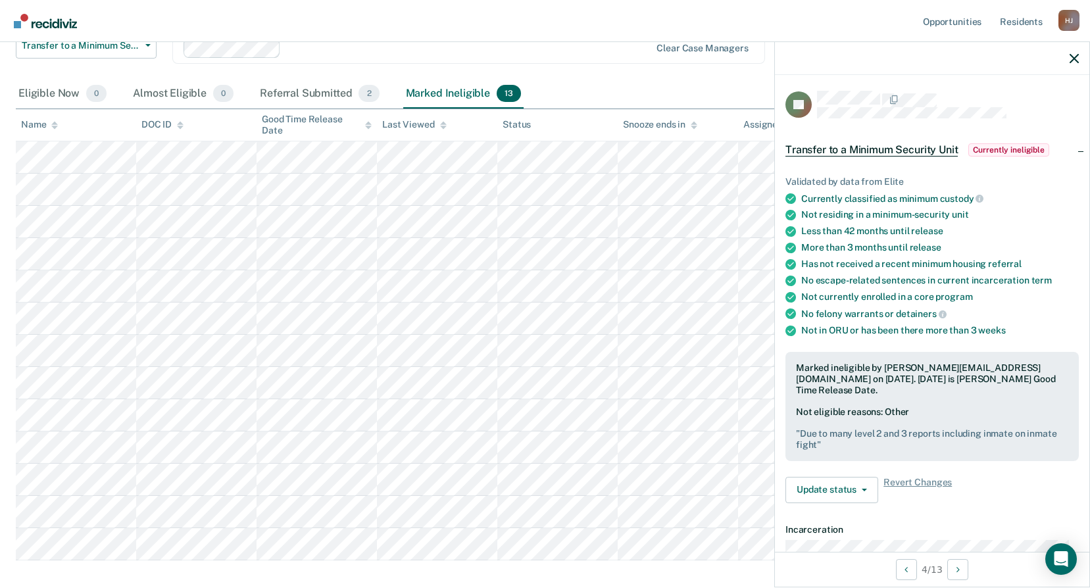
click at [835, 432] on pre "" Due to many level 2 and 3 reports including inmate on inmate fight "" at bounding box center [932, 439] width 272 height 22
drag, startPoint x: 824, startPoint y: 436, endPoint x: 799, endPoint y: 421, distance: 29.5
click at [799, 428] on pre "" Due to many level 2 and 3 reports including inmate on inmate fight "" at bounding box center [932, 439] width 272 height 22
copy pre "Due to many level 2 and 3 reports including inmate on inmate fight ""
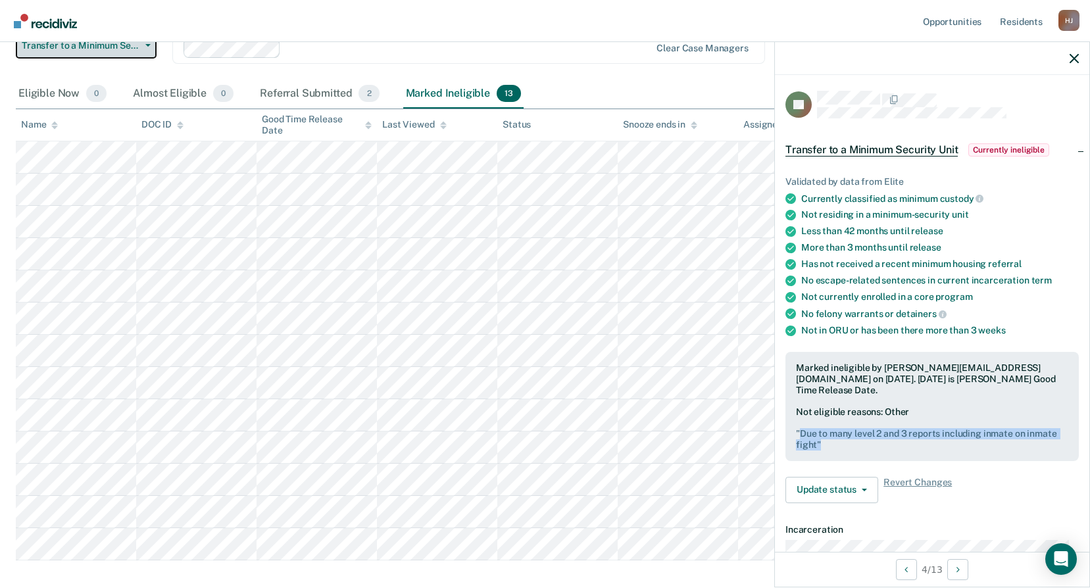
click at [112, 47] on span "Transfer to a Minimum Security Unit" at bounding box center [81, 45] width 118 height 11
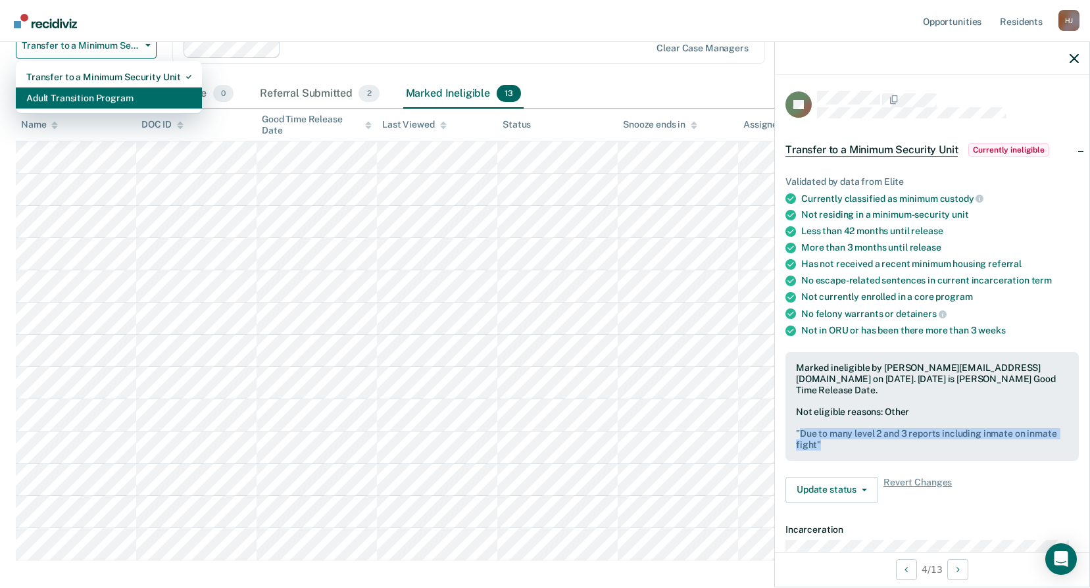
click at [121, 92] on div "Adult Transition Program" at bounding box center [108, 98] width 165 height 21
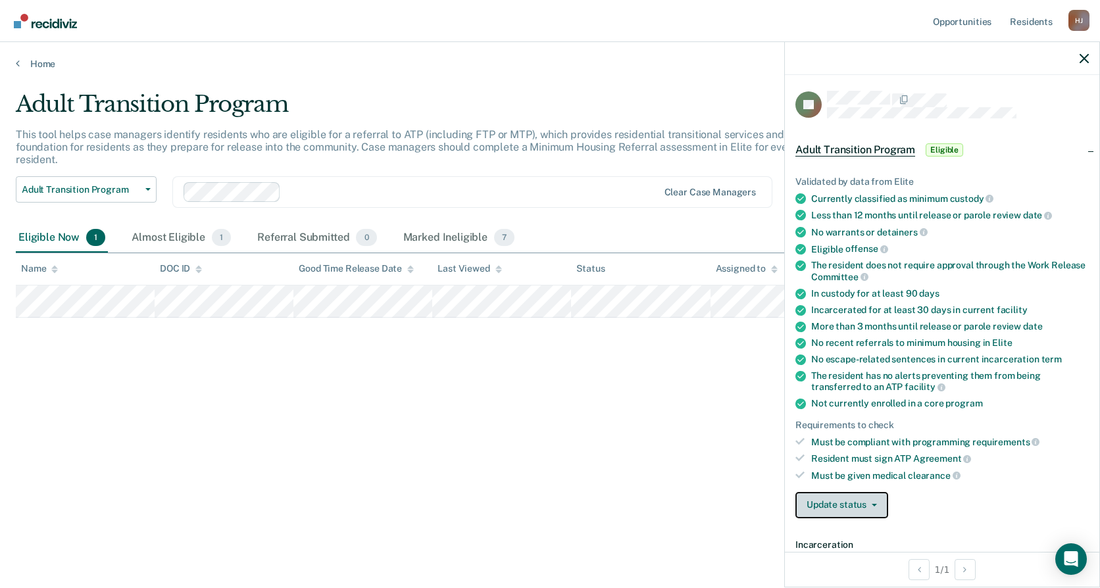
click at [820, 494] on button "Update status" at bounding box center [842, 505] width 93 height 26
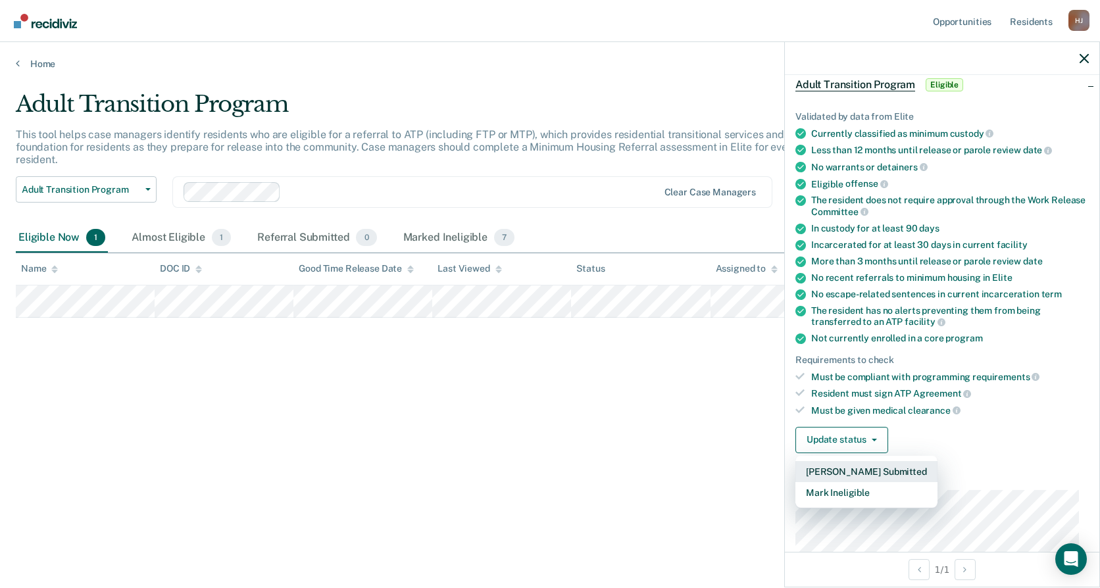
scroll to position [263, 0]
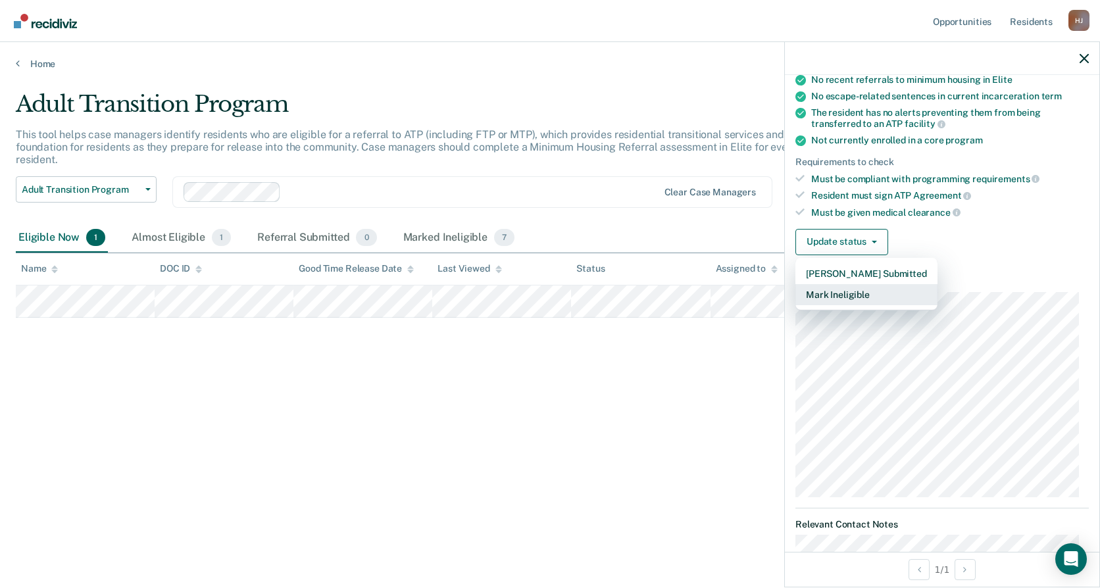
click at [895, 301] on button "Mark Ineligible" at bounding box center [867, 294] width 142 height 21
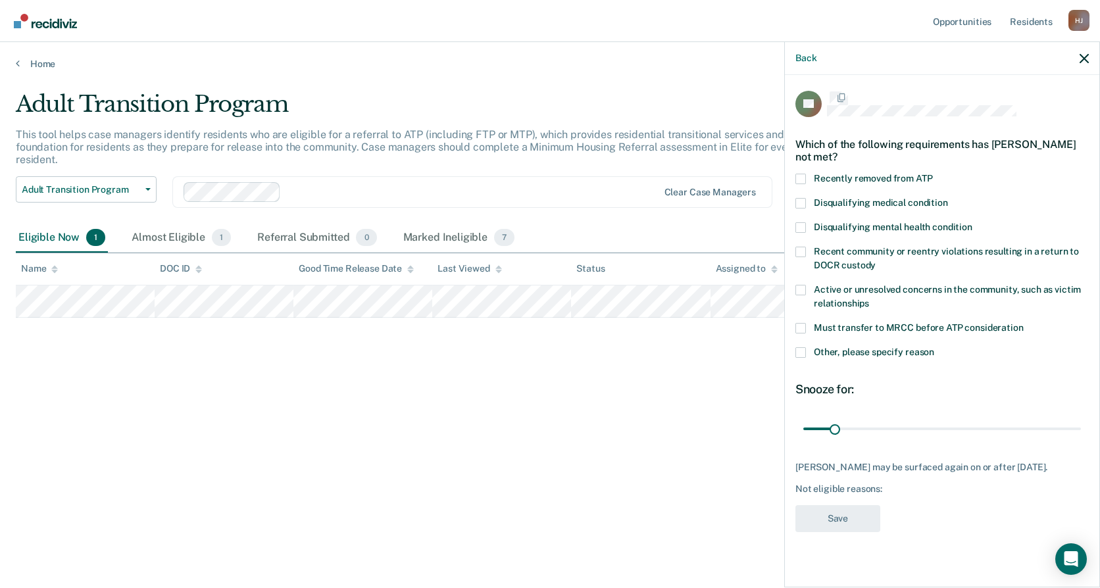
scroll to position [0, 0]
click at [860, 351] on span "Other, please specify reason" at bounding box center [874, 353] width 120 height 11
click at [934, 349] on input "Other, please specify reason" at bounding box center [934, 349] width 0 height 0
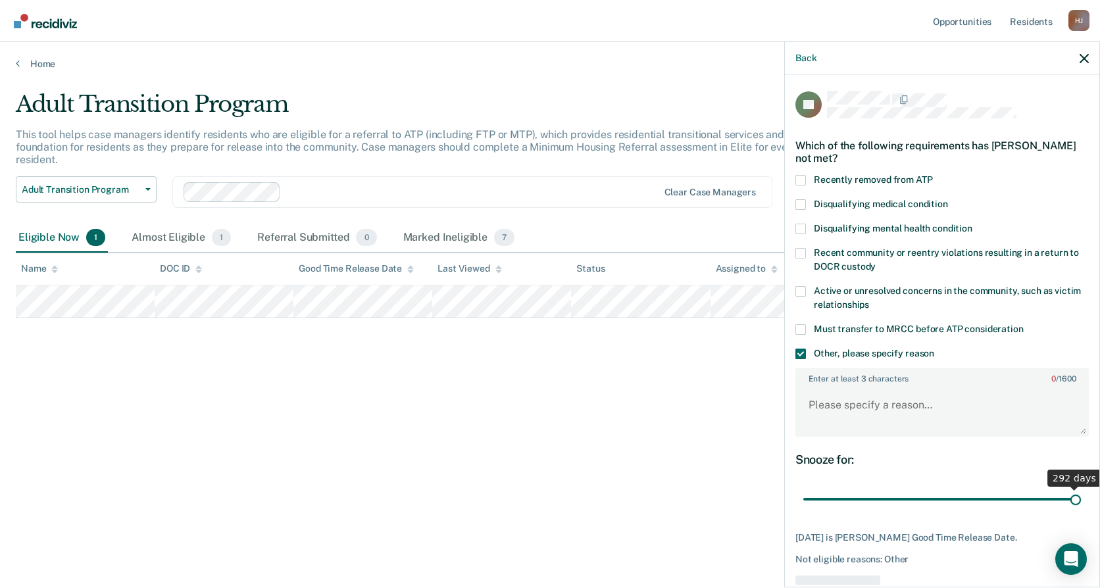
drag, startPoint x: 831, startPoint y: 498, endPoint x: 1254, endPoint y: 499, distance: 422.4
type input "292"
click at [1081, 499] on input "range" at bounding box center [942, 499] width 278 height 23
click at [957, 408] on textarea "Enter at least 3 characters 0 / 1600" at bounding box center [942, 411] width 291 height 49
paste textarea "Due to many level 2 and 3 reports including inmate on inmate fight ""
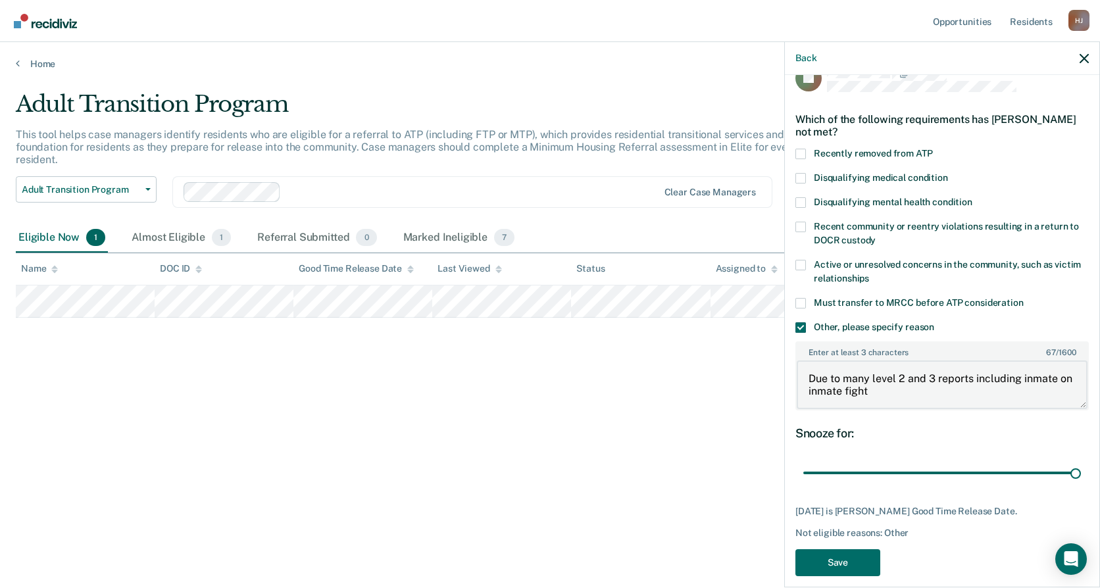
scroll to position [40, 0]
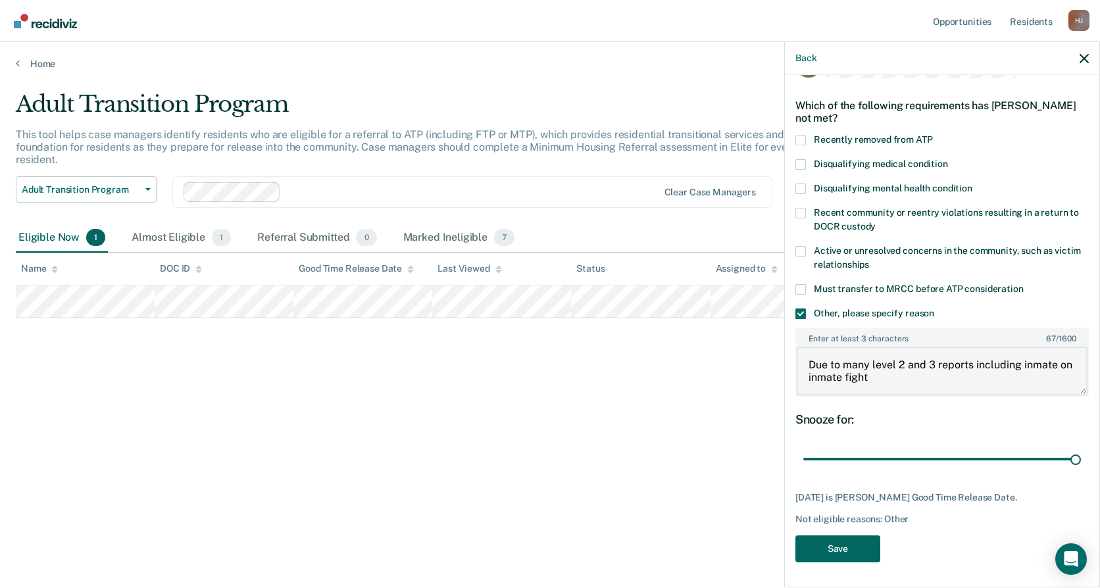
type textarea "Due to many level 2 and 3 reports including inmate on inmate fight"
click at [862, 550] on button "Save" at bounding box center [838, 549] width 85 height 27
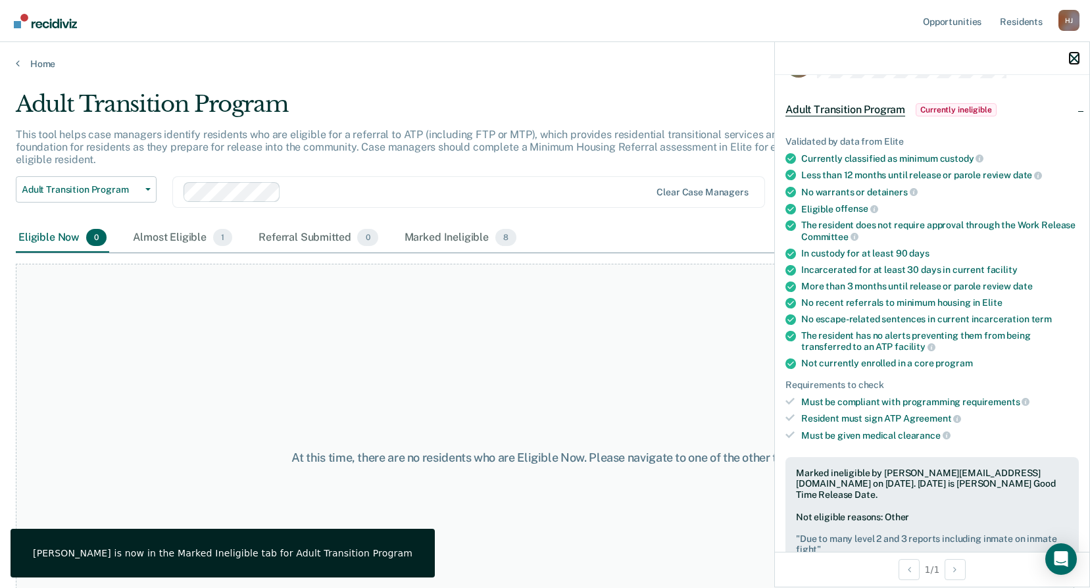
click at [1078, 58] on icon "button" at bounding box center [1074, 58] width 9 height 9
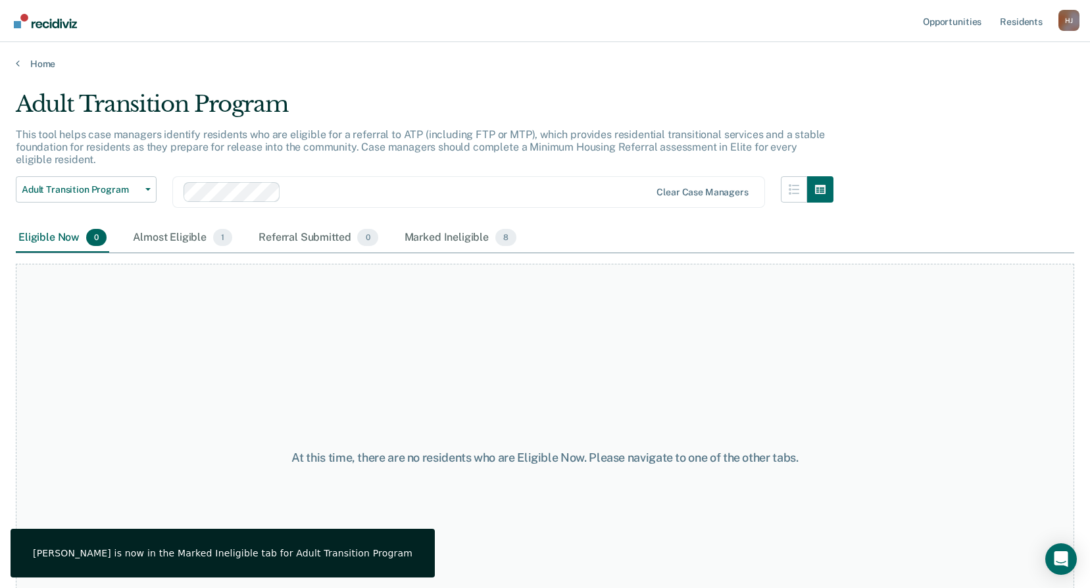
click at [30, 70] on main "Adult Transition Program This tool helps case managers identify residents who a…" at bounding box center [545, 327] width 1090 height 515
click at [43, 59] on link "Home" at bounding box center [545, 64] width 1059 height 12
